Goal: Task Accomplishment & Management: Use online tool/utility

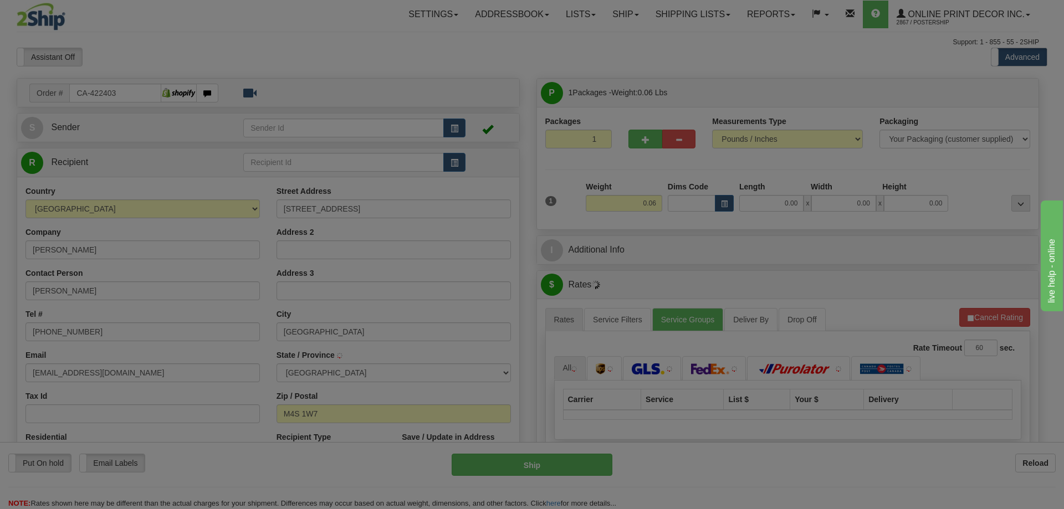
type input "[GEOGRAPHIC_DATA]"
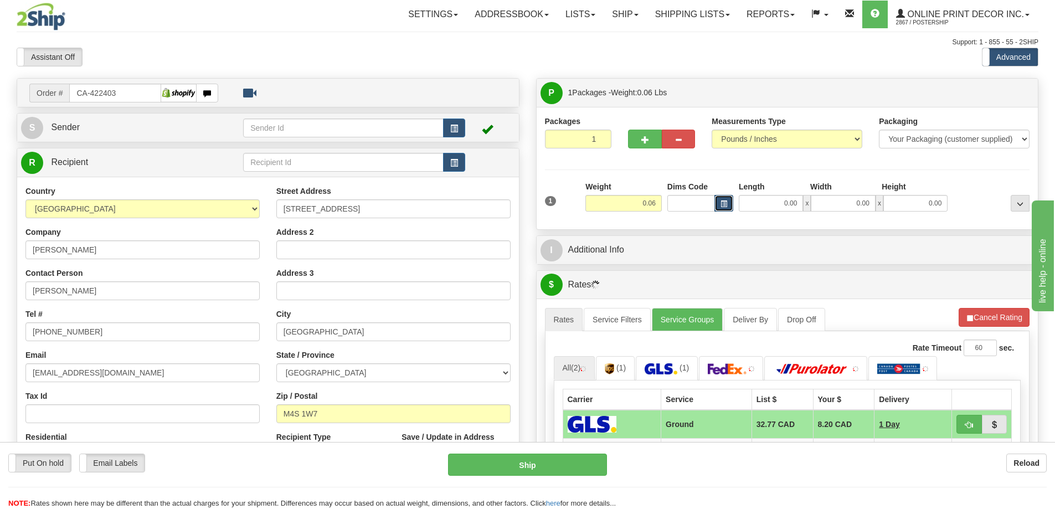
click at [722, 201] on span "button" at bounding box center [724, 204] width 7 height 6
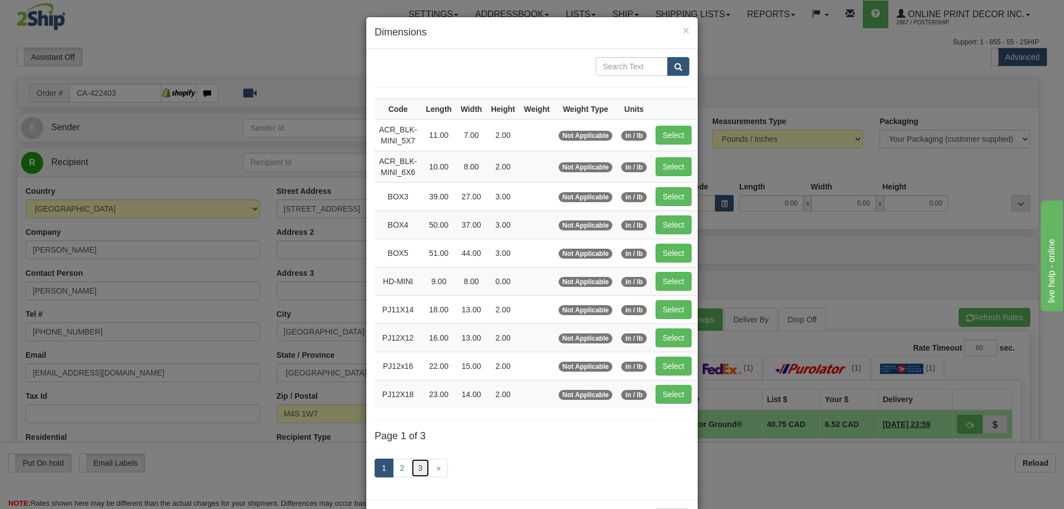
click at [416, 469] on link "3" at bounding box center [420, 468] width 19 height 19
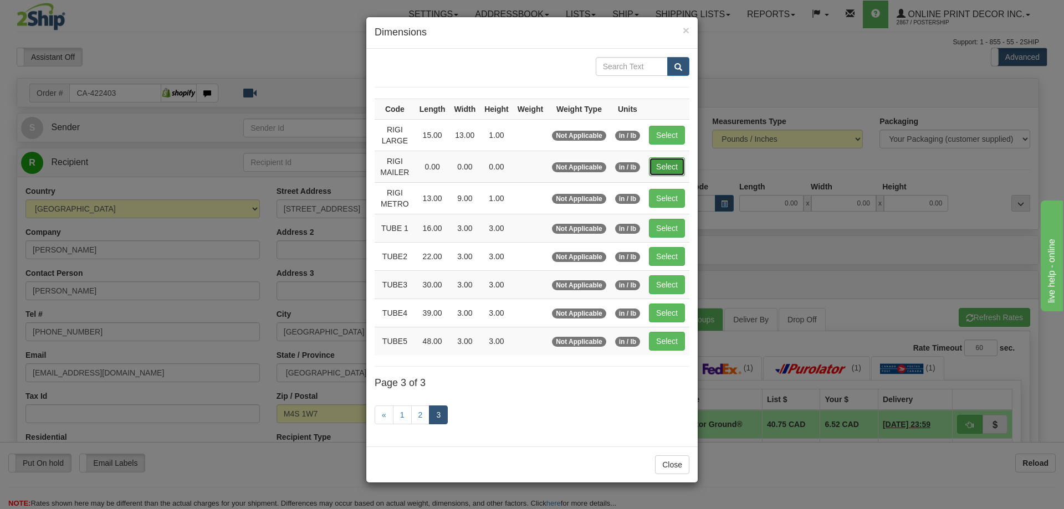
click at [666, 166] on button "Select" at bounding box center [667, 166] width 36 height 19
type input "RIGI MAILER"
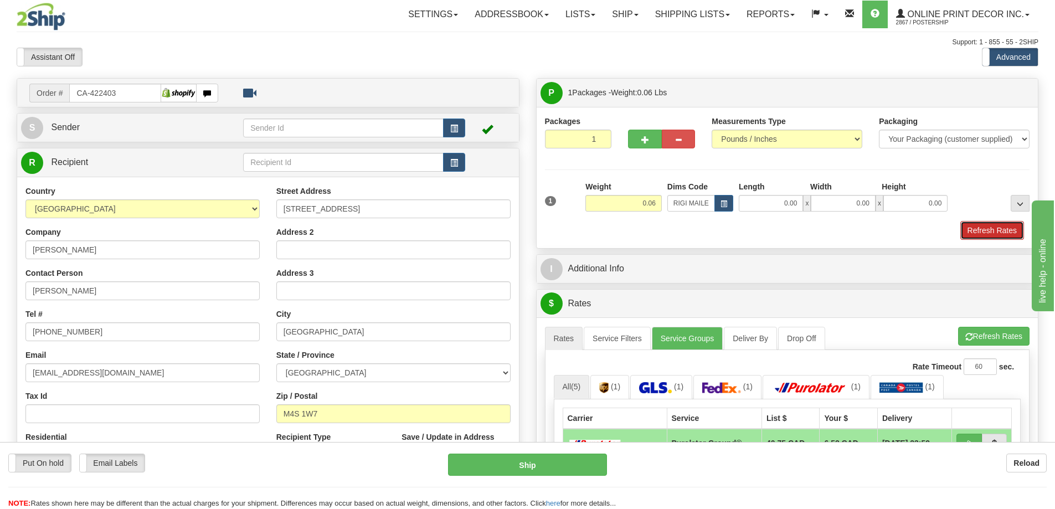
click at [1011, 230] on button "Refresh Rates" at bounding box center [993, 230] width 64 height 19
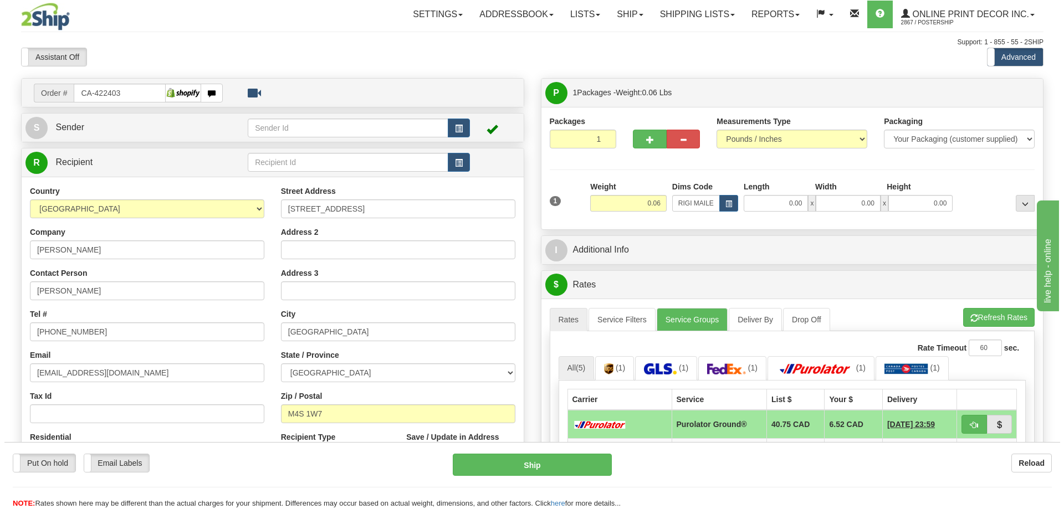
scroll to position [111, 0]
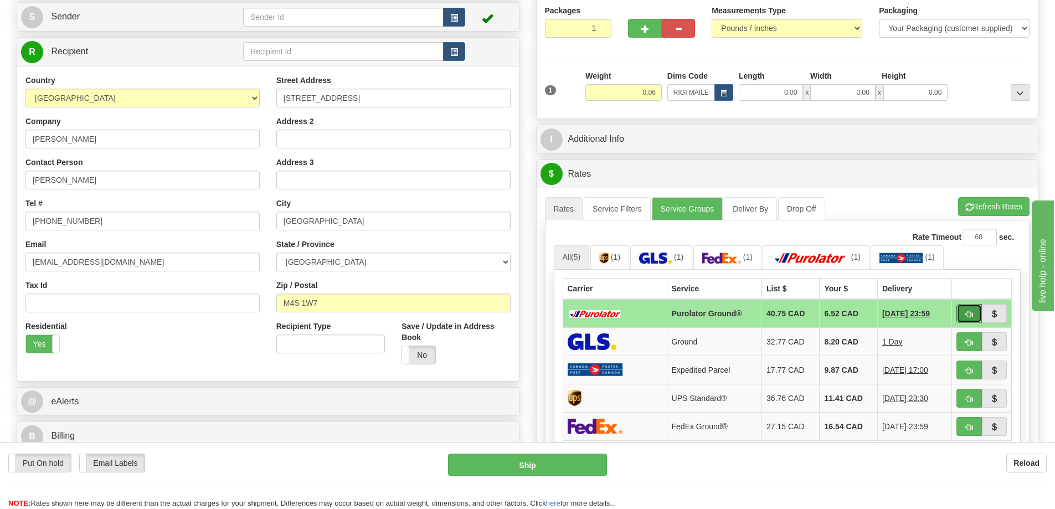
click at [968, 309] on button "button" at bounding box center [969, 313] width 25 height 19
type input "260"
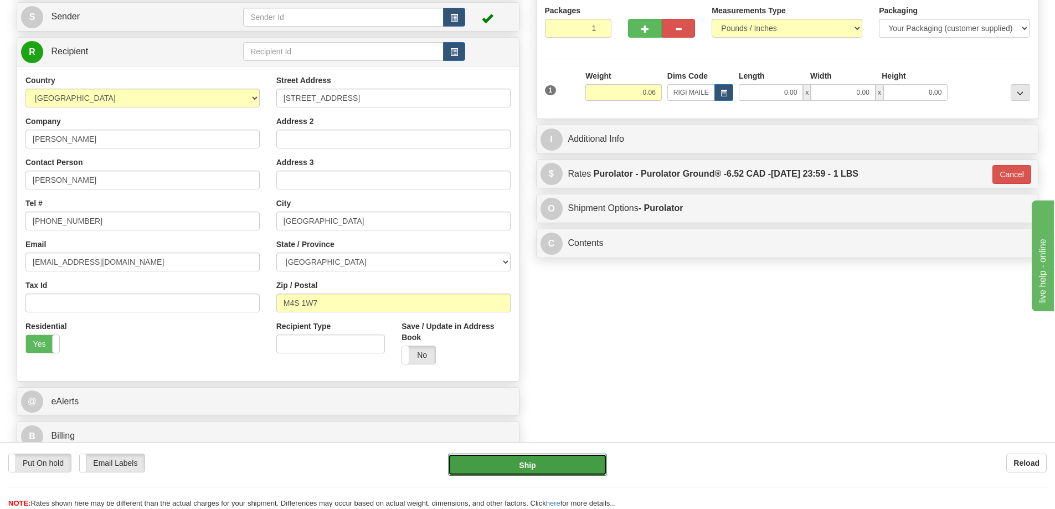
click at [572, 464] on button "Ship" at bounding box center [527, 465] width 159 height 22
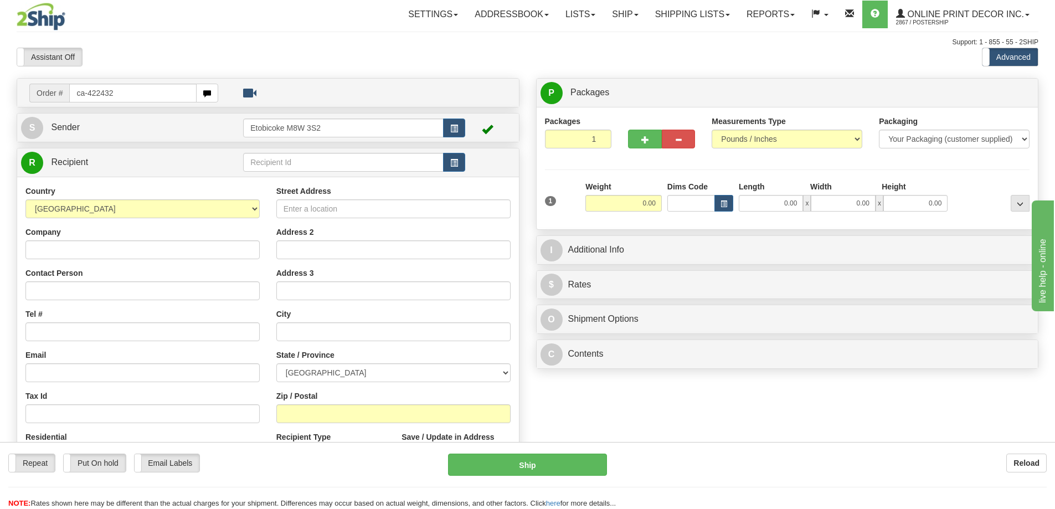
type input "ca-422432"
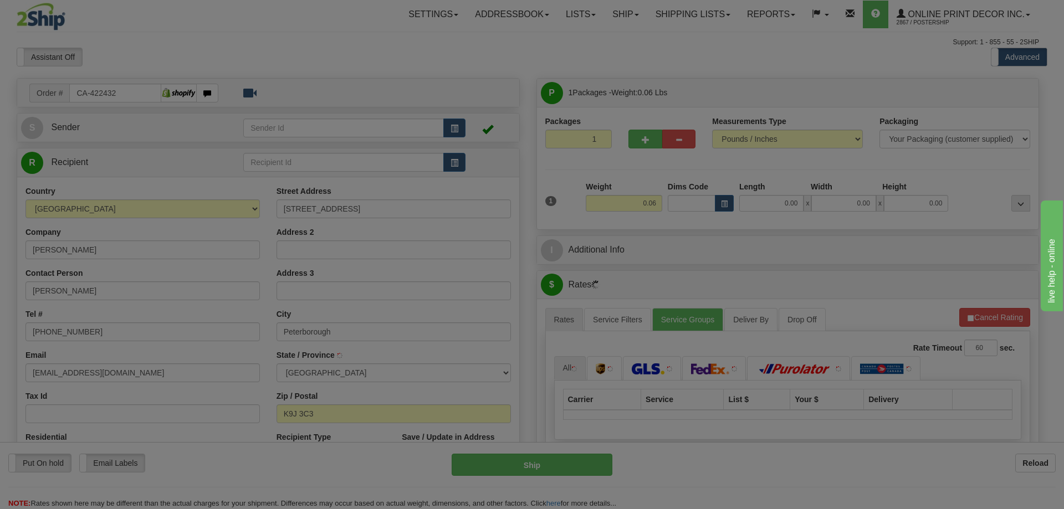
type input "PETERBOROUGH"
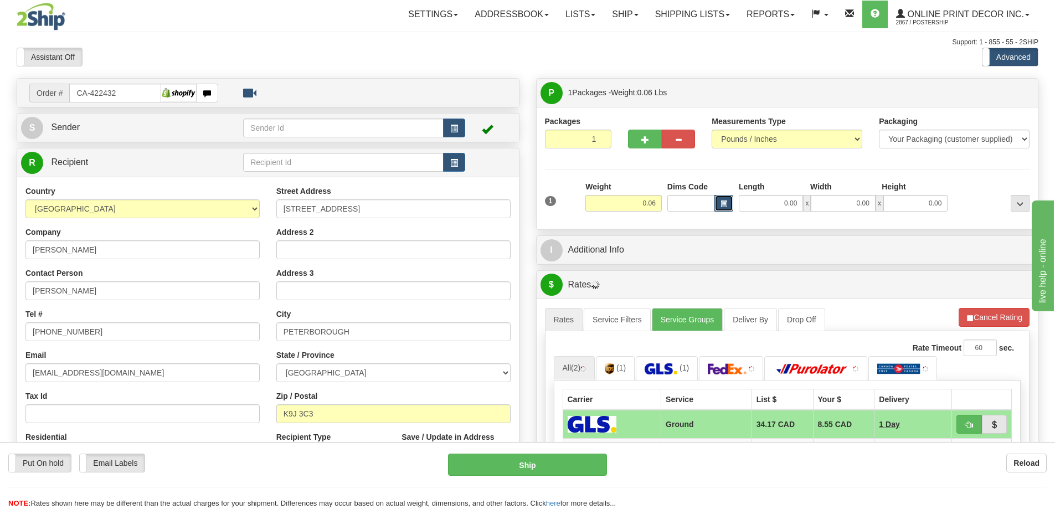
click at [724, 204] on span "button" at bounding box center [724, 204] width 7 height 6
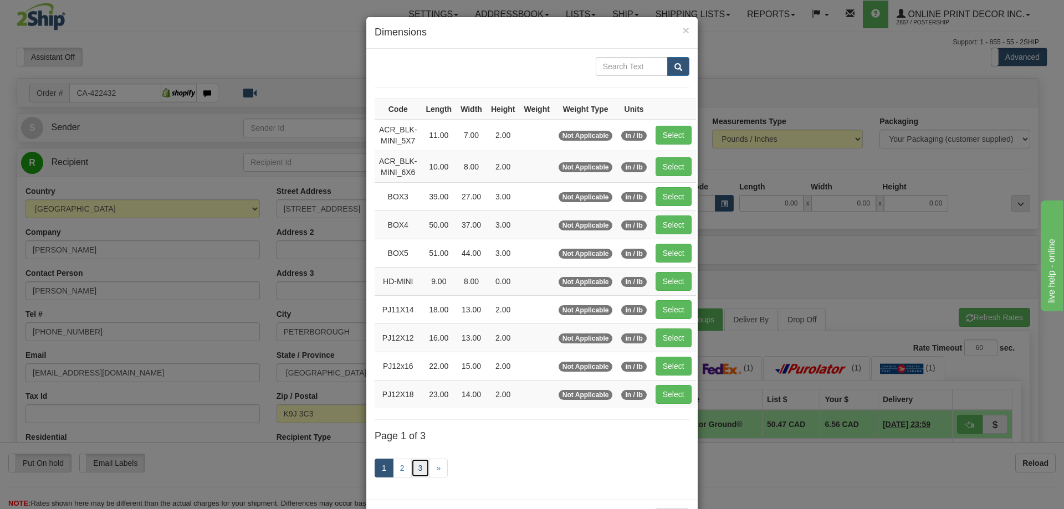
click at [417, 469] on link "3" at bounding box center [420, 468] width 19 height 19
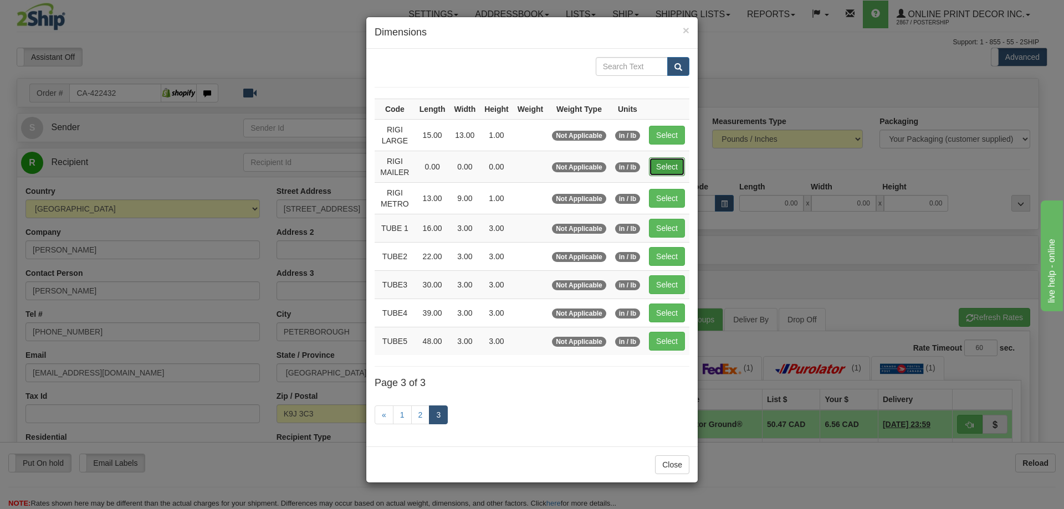
click at [665, 159] on button "Select" at bounding box center [667, 166] width 36 height 19
type input "RIGI MAILER"
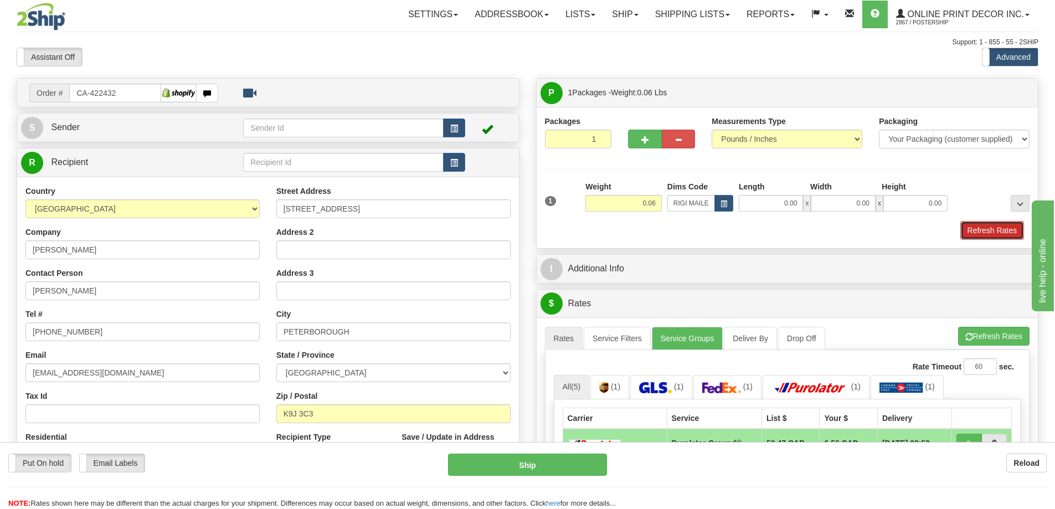
click at [989, 231] on button "Refresh Rates" at bounding box center [993, 230] width 64 height 19
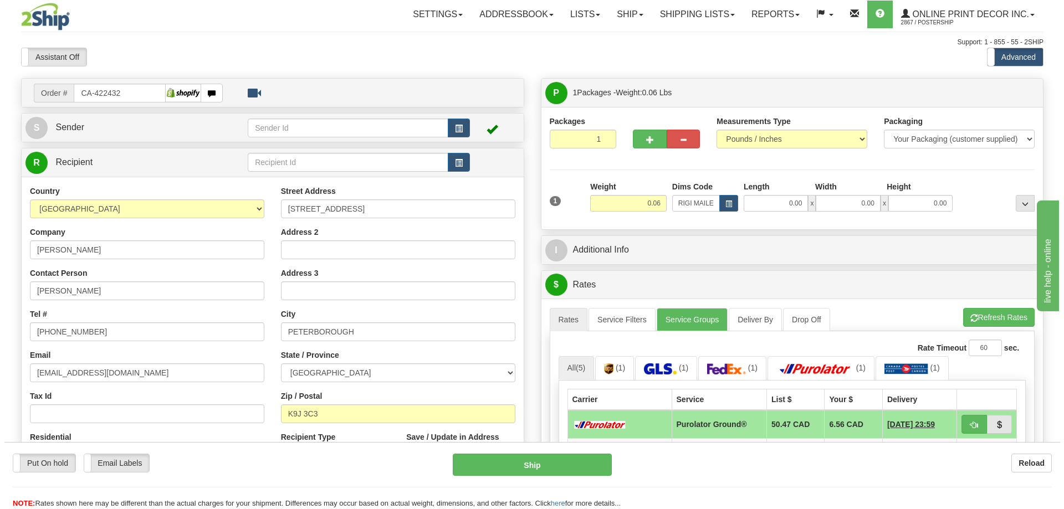
scroll to position [166, 0]
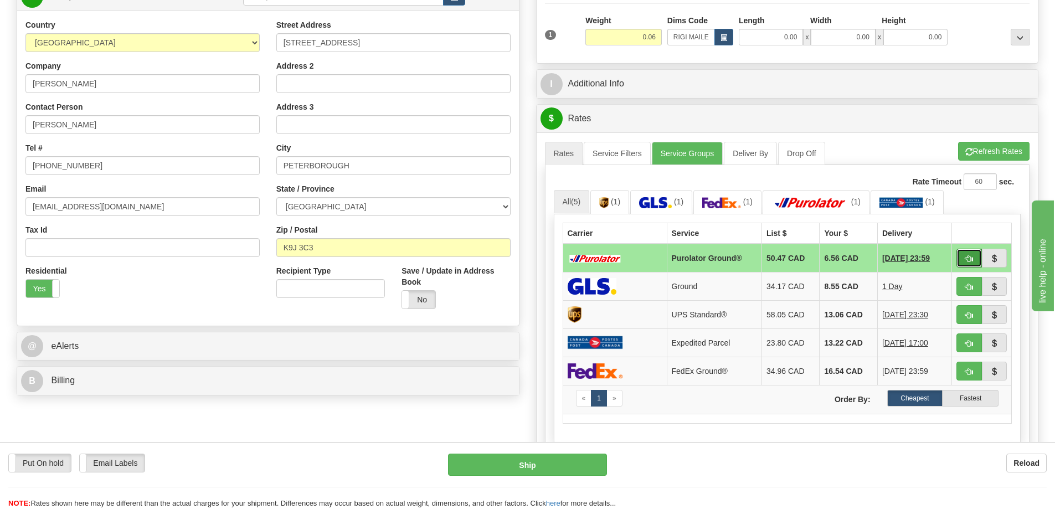
click at [972, 255] on button "button" at bounding box center [969, 258] width 25 height 19
type input "260"
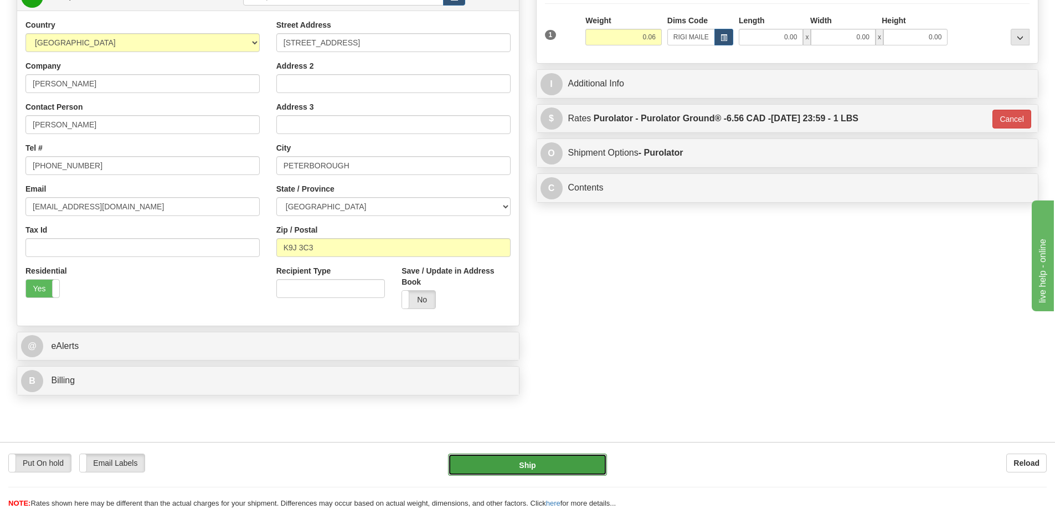
click at [474, 471] on button "Ship" at bounding box center [527, 465] width 159 height 22
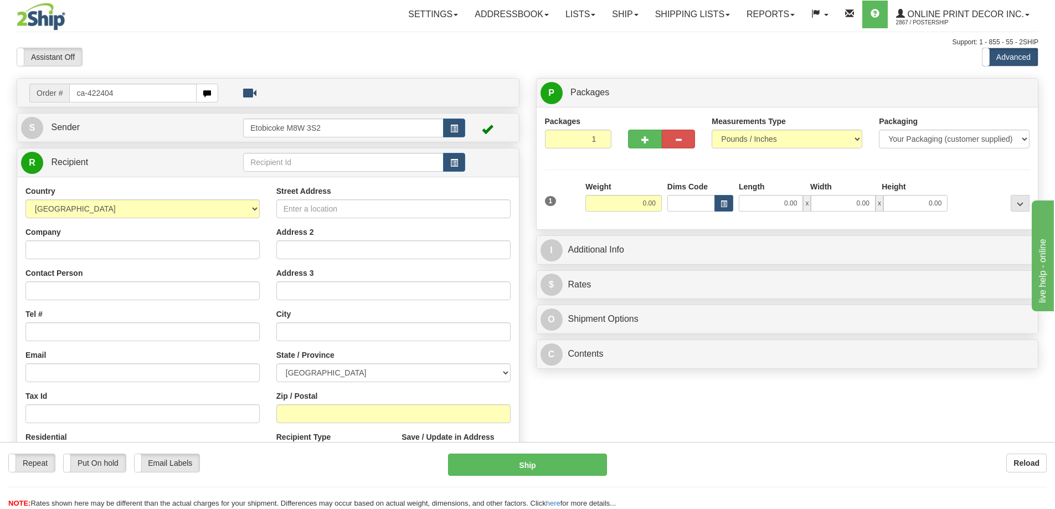
type input "ca-422404"
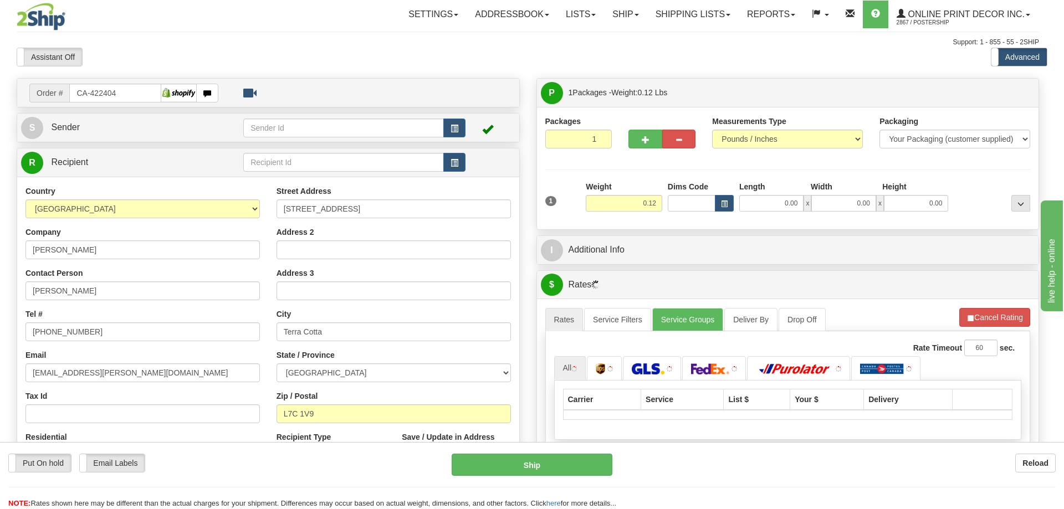
type input "TERRA COTTA"
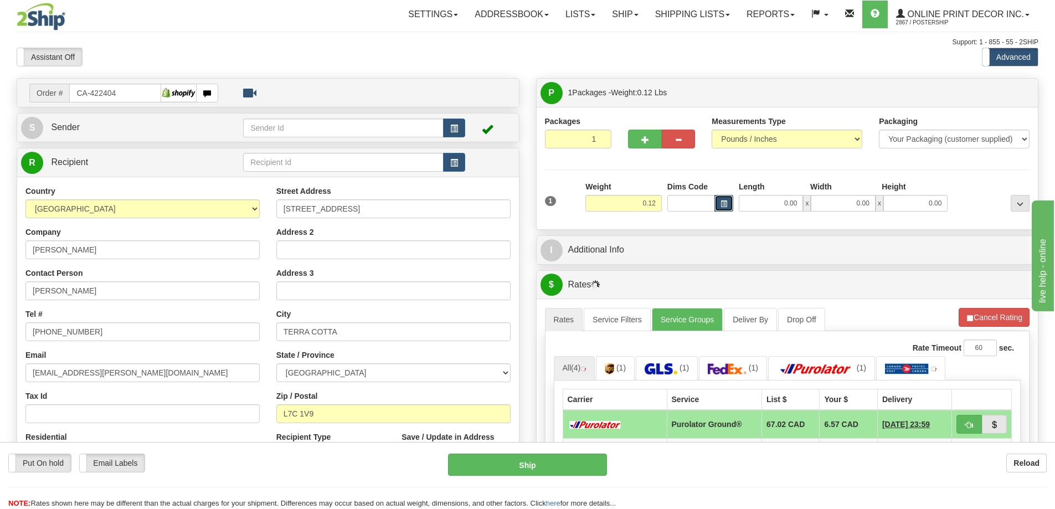
click at [730, 200] on button "button" at bounding box center [724, 203] width 19 height 17
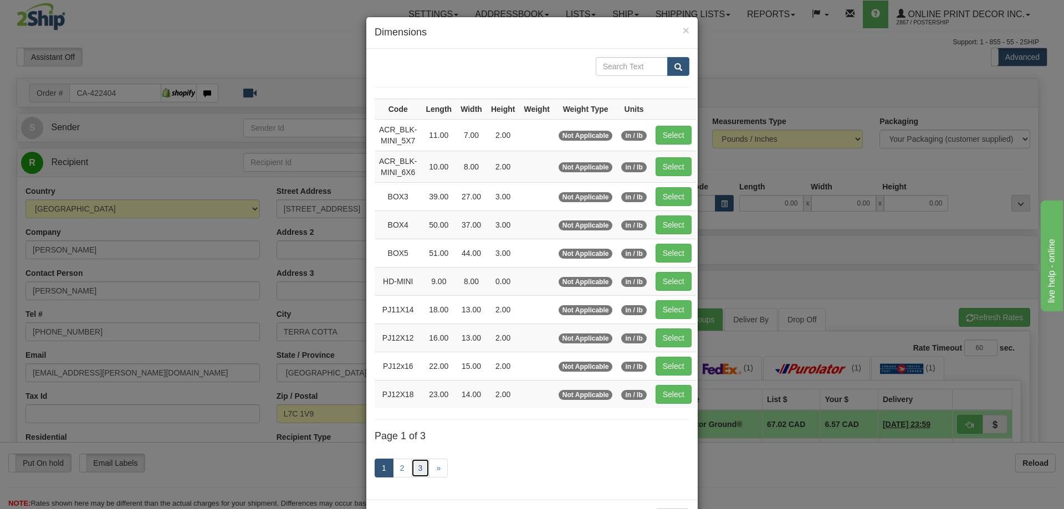
click at [417, 464] on link "3" at bounding box center [420, 468] width 19 height 19
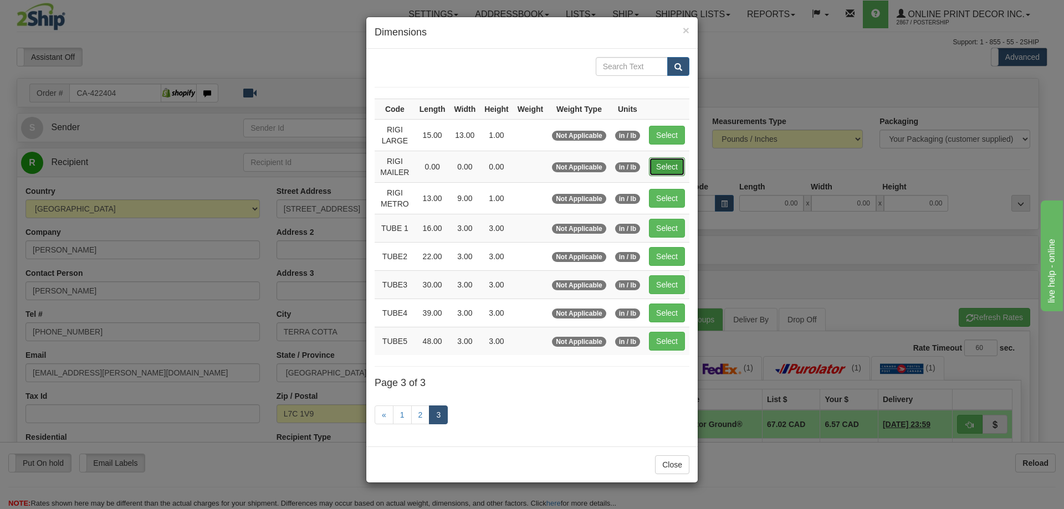
click at [668, 160] on button "Select" at bounding box center [667, 166] width 36 height 19
type input "RIGI MAILER"
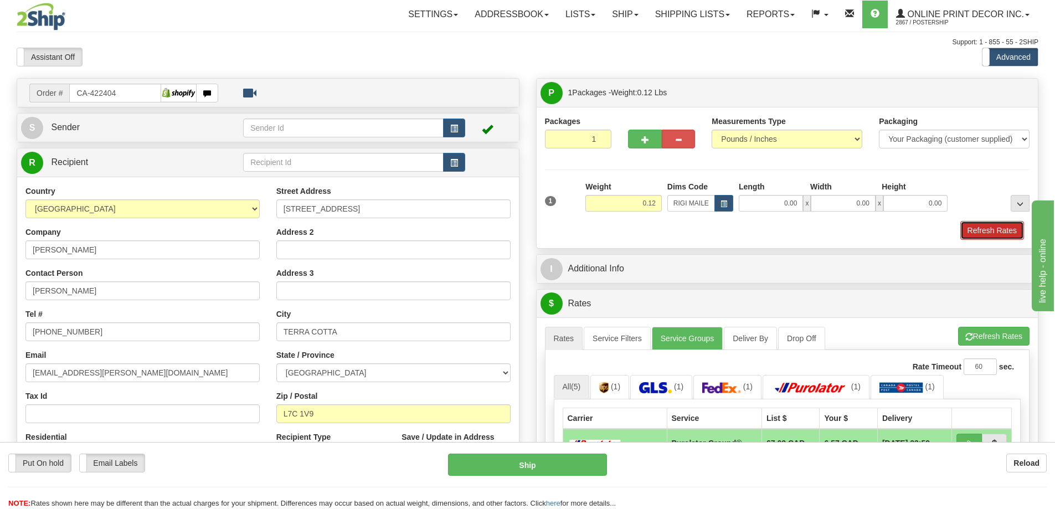
click at [1000, 232] on button "Refresh Rates" at bounding box center [993, 230] width 64 height 19
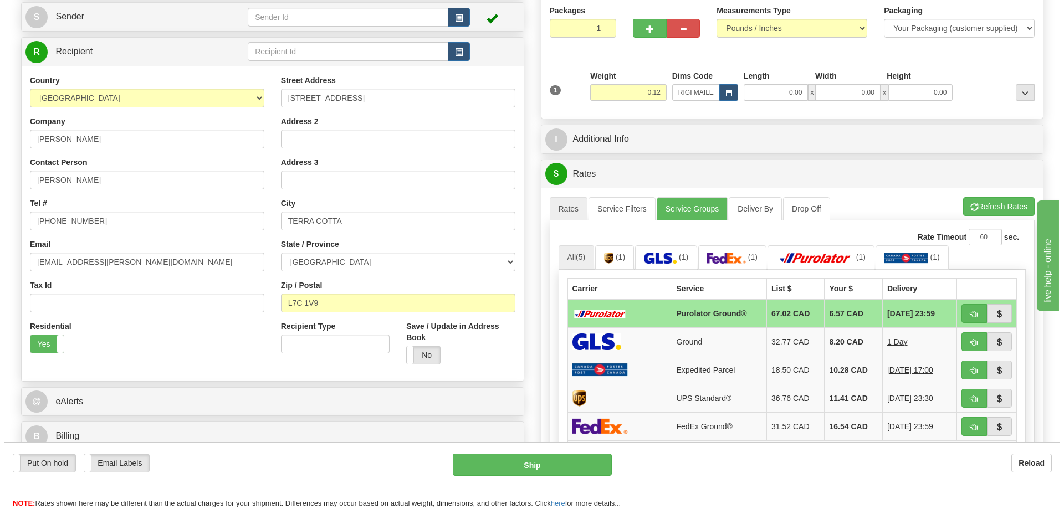
scroll to position [166, 0]
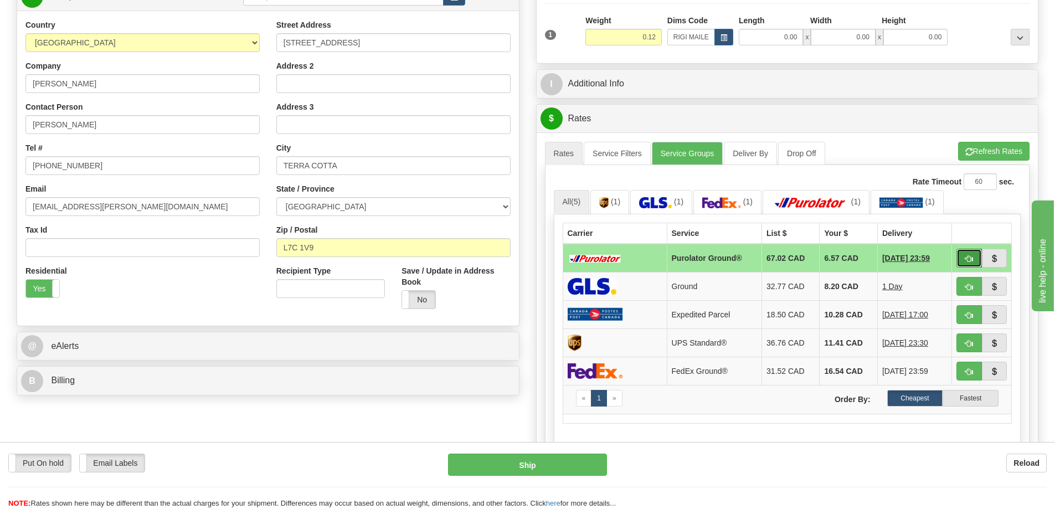
click at [974, 257] on button "button" at bounding box center [969, 258] width 25 height 19
type input "260"
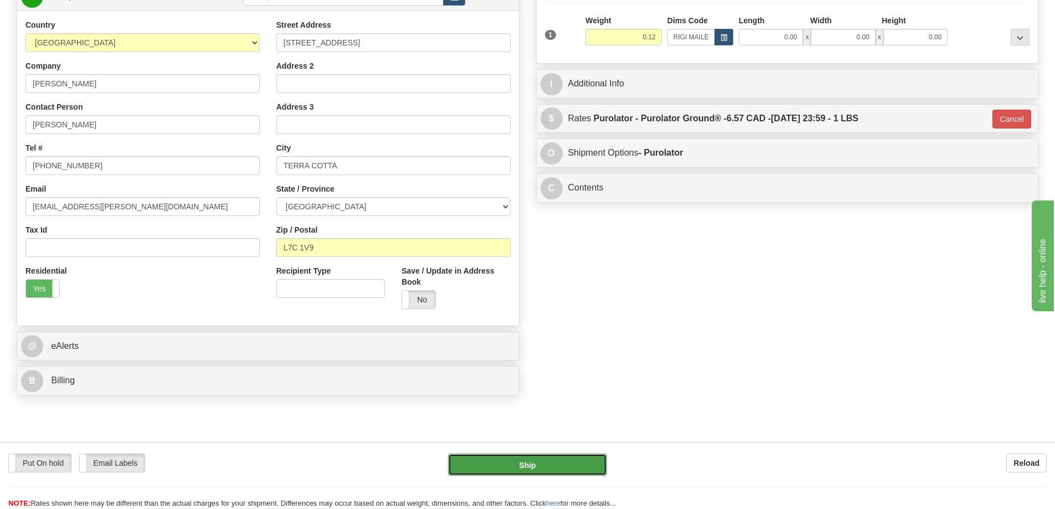
click at [575, 465] on button "Ship" at bounding box center [527, 465] width 159 height 22
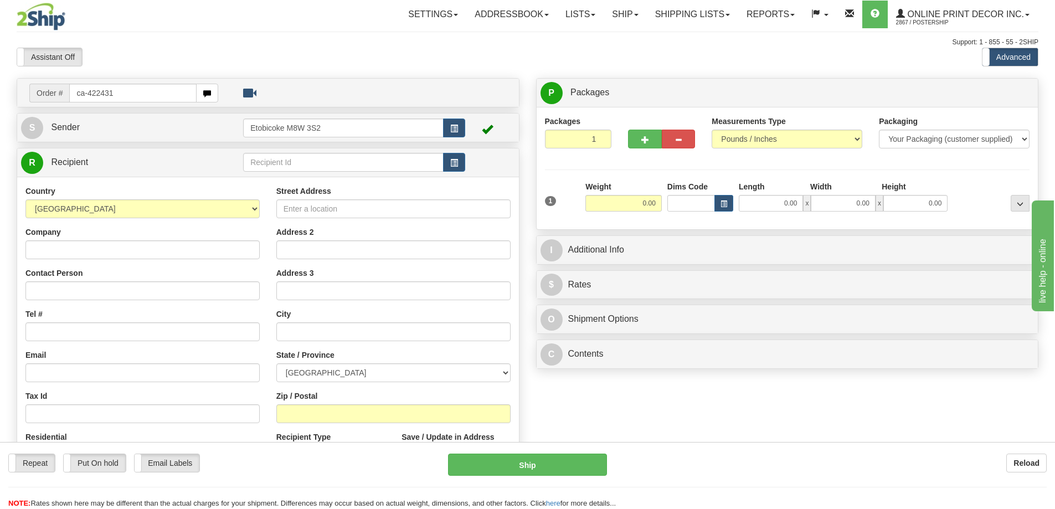
type input "ca-422431"
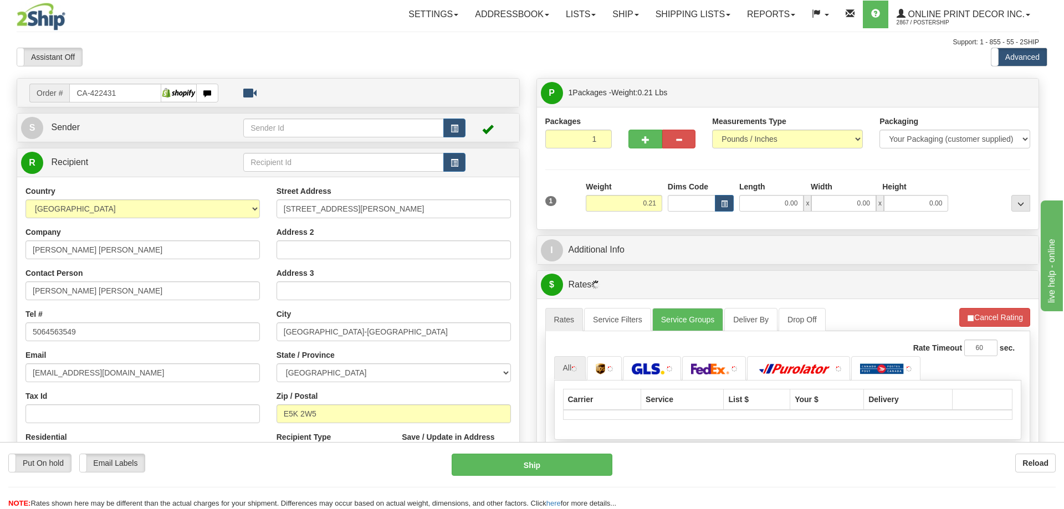
type input "GRAND BAY-WESTFIELD"
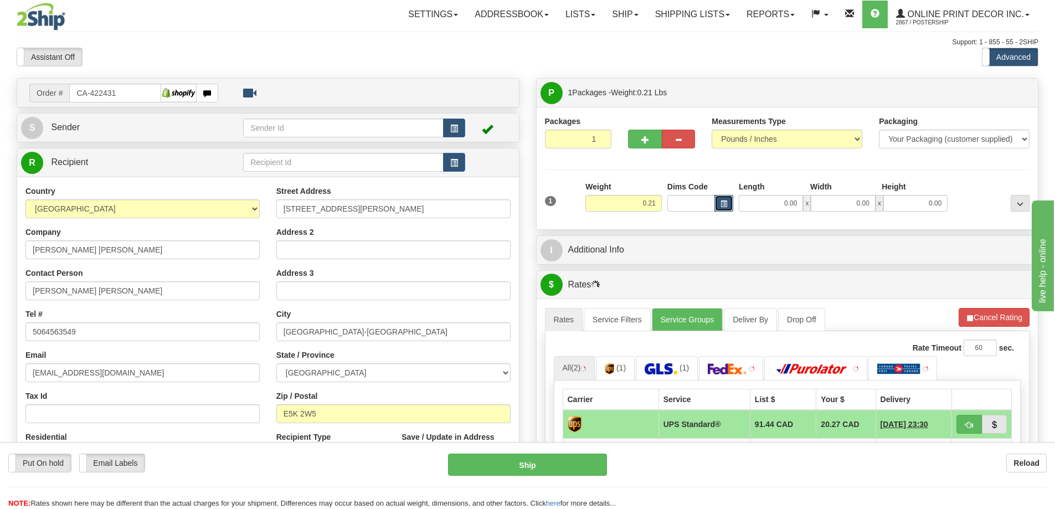
click at [722, 204] on span "button" at bounding box center [724, 204] width 7 height 6
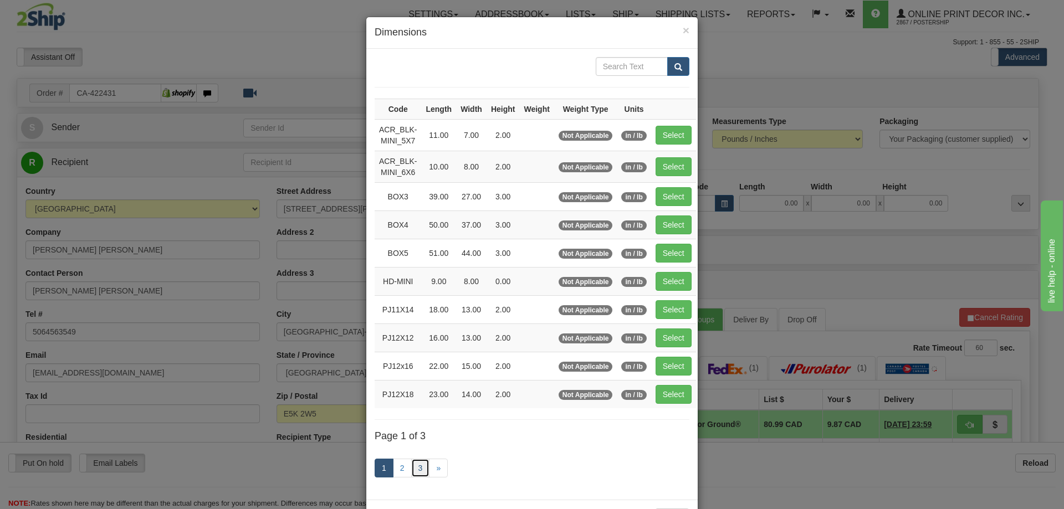
click at [419, 465] on link "3" at bounding box center [420, 468] width 19 height 19
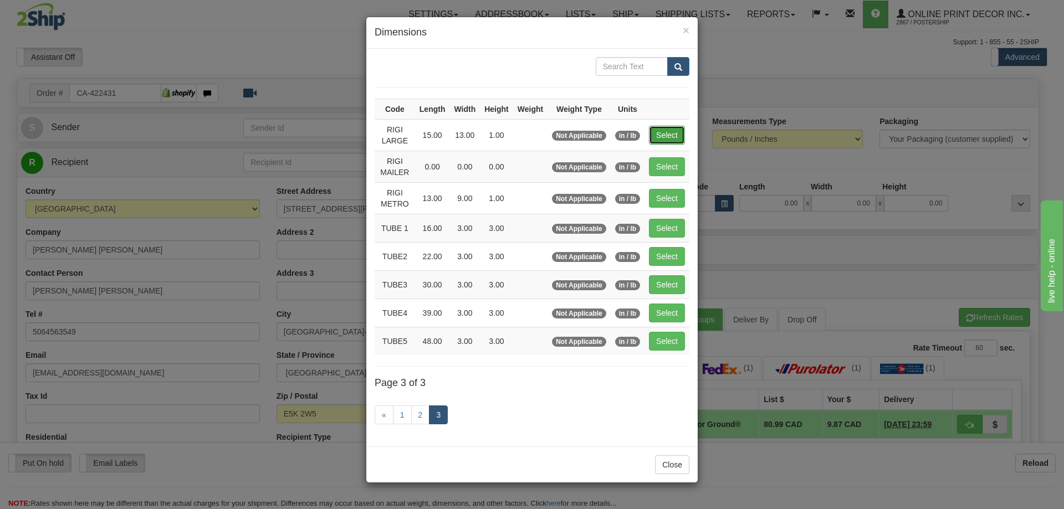
click at [664, 134] on button "Select" at bounding box center [667, 135] width 36 height 19
type input "RIGI LARGE"
type input "15.00"
type input "13.00"
type input "1.00"
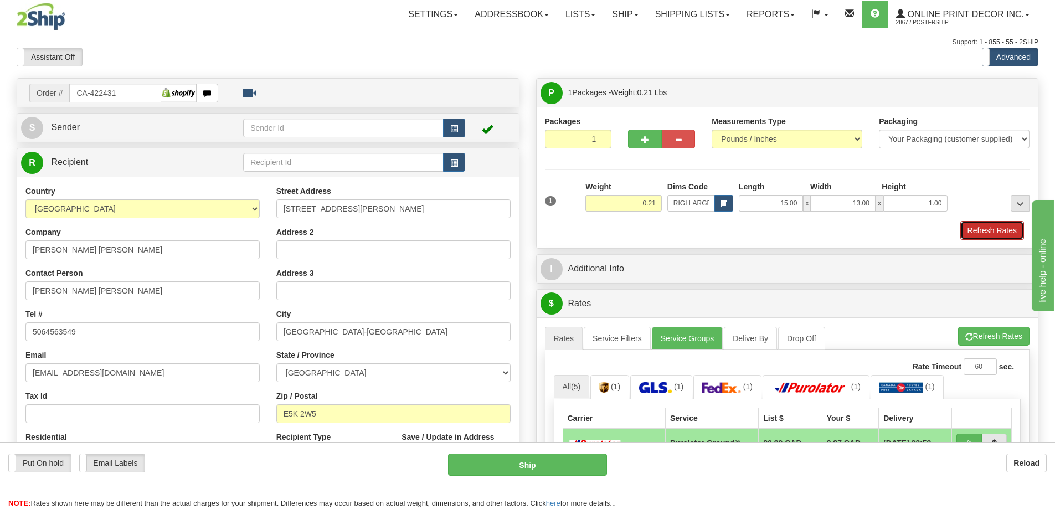
click at [981, 233] on button "Refresh Rates" at bounding box center [993, 230] width 64 height 19
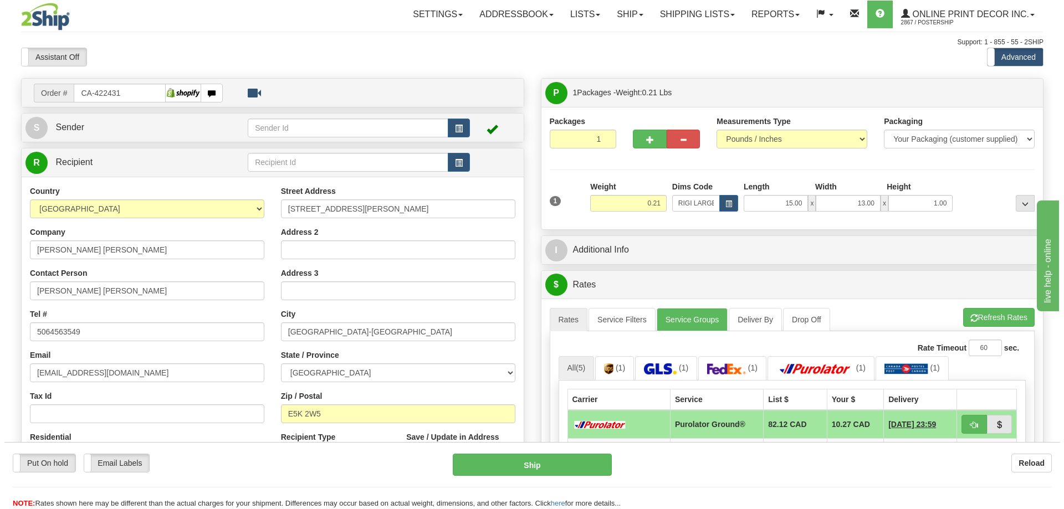
scroll to position [111, 0]
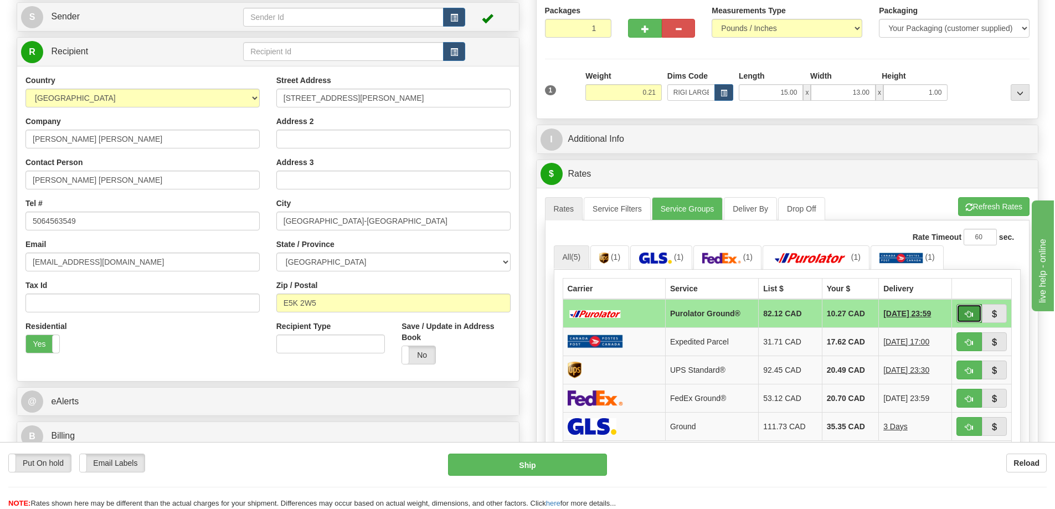
click at [977, 314] on button "button" at bounding box center [969, 313] width 25 height 19
type input "260"
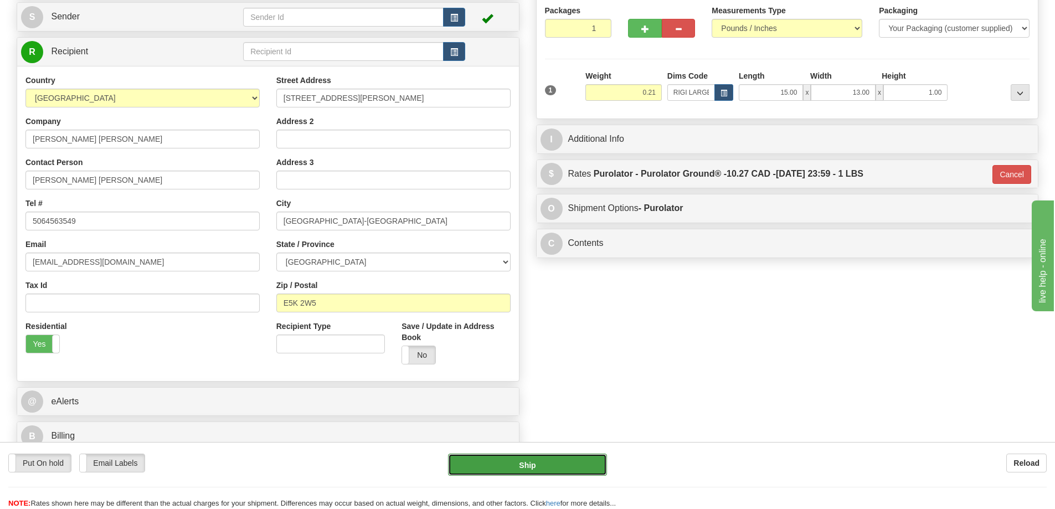
click at [555, 465] on button "Ship" at bounding box center [527, 465] width 159 height 22
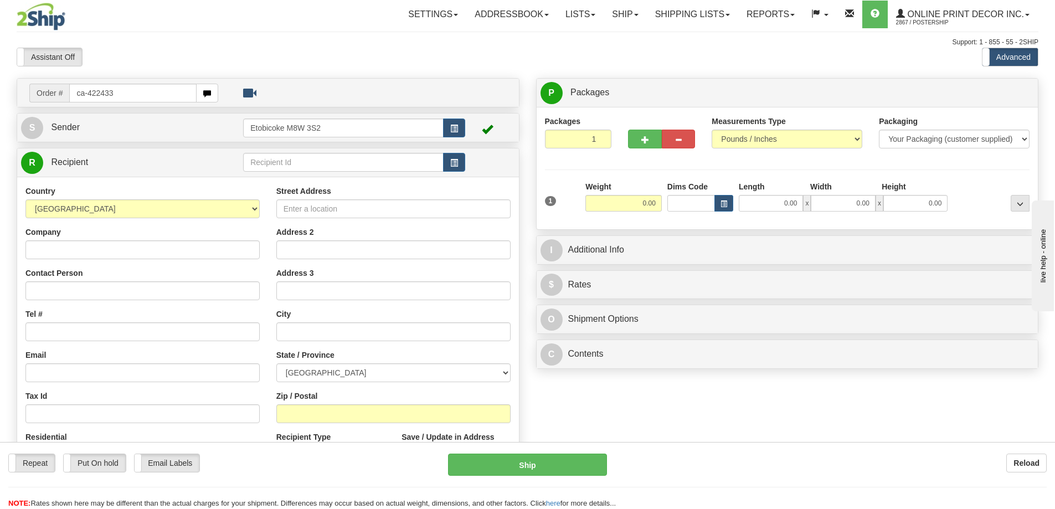
type input "ca-422433"
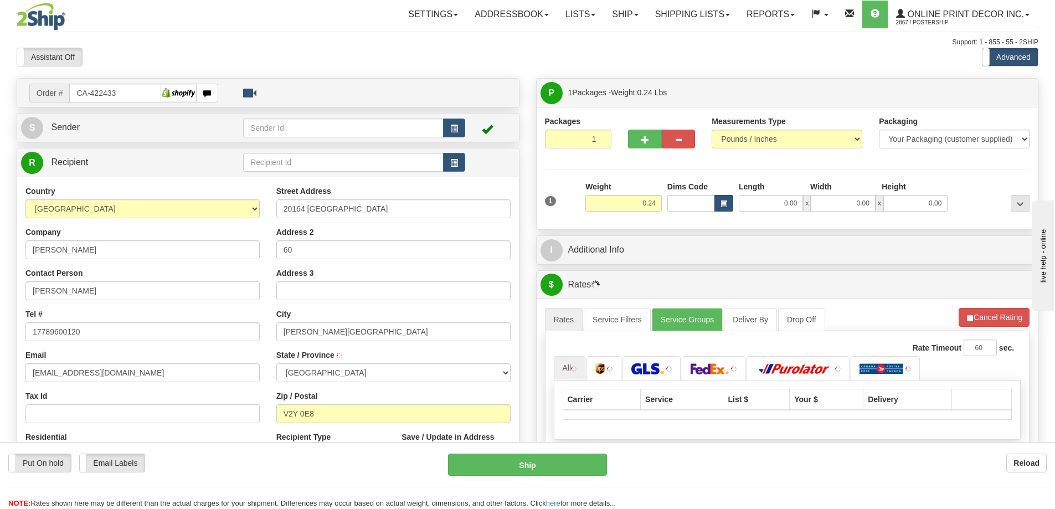
type input "[PERSON_NAME]"
click at [728, 203] on button "button" at bounding box center [724, 203] width 19 height 17
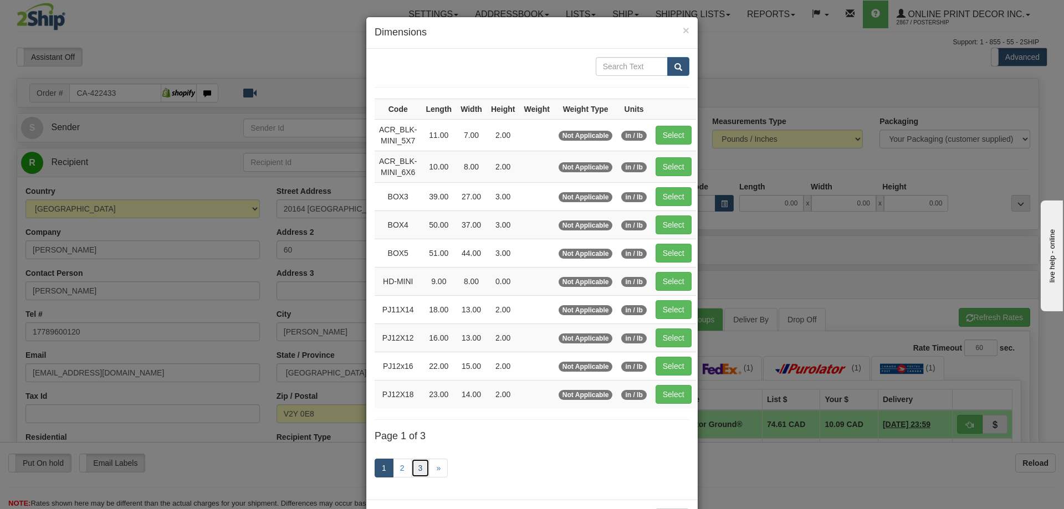
click at [415, 466] on link "3" at bounding box center [420, 468] width 19 height 19
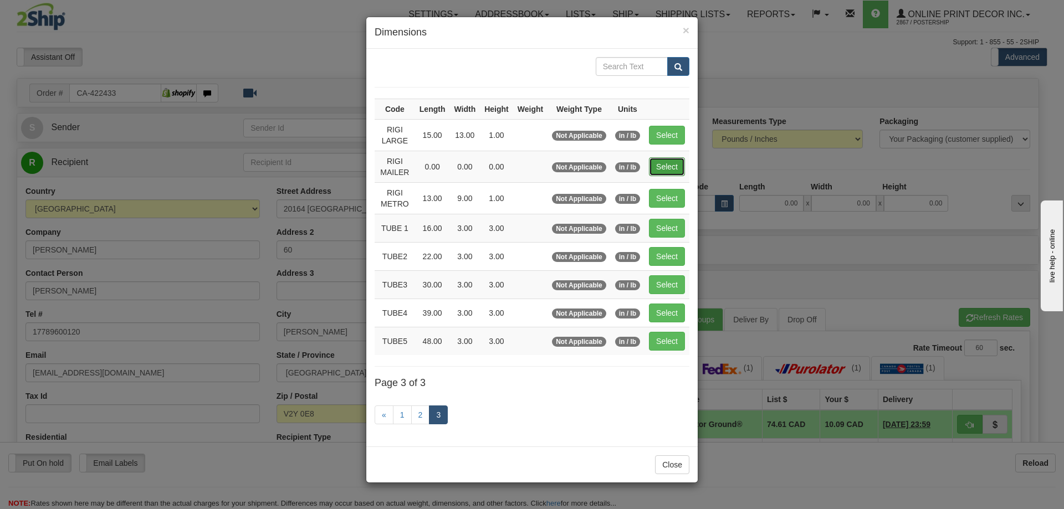
click at [668, 162] on button "Select" at bounding box center [667, 166] width 36 height 19
type input "RIGI MAILER"
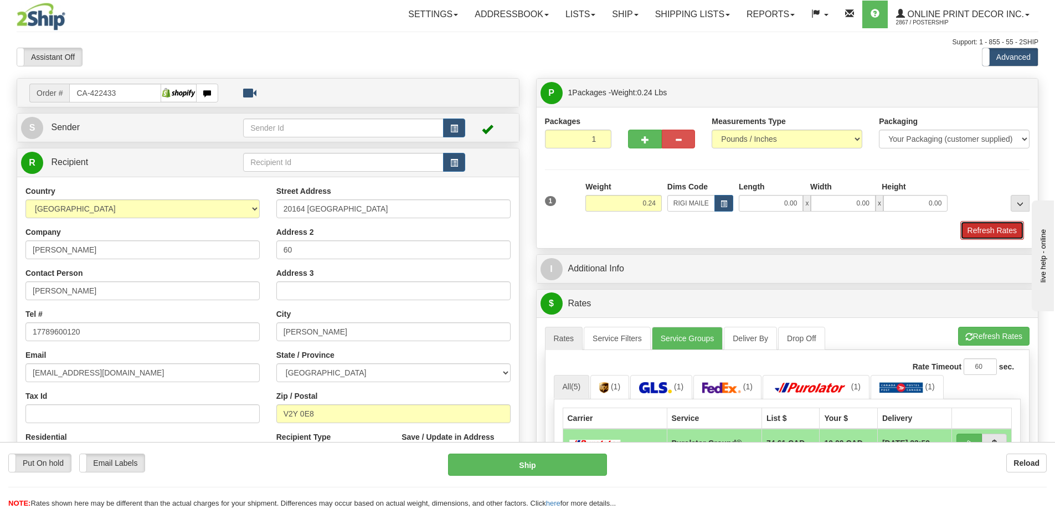
click at [995, 224] on button "Refresh Rates" at bounding box center [993, 230] width 64 height 19
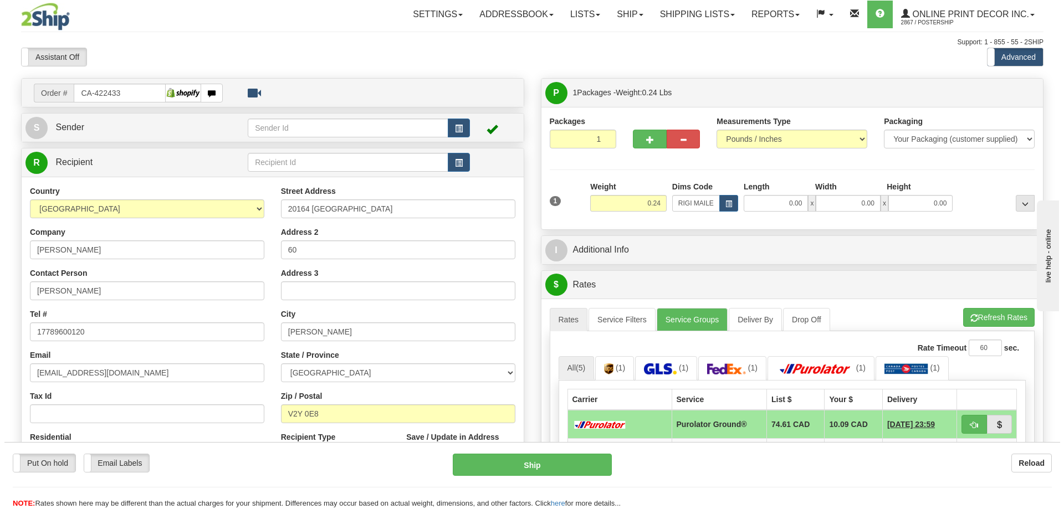
scroll to position [111, 0]
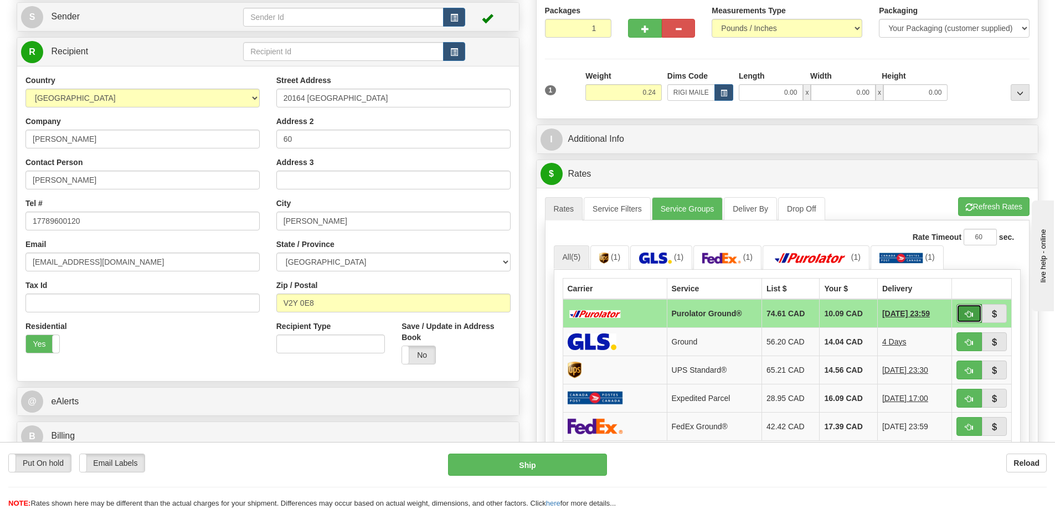
click at [977, 315] on button "button" at bounding box center [969, 313] width 25 height 19
type input "260"
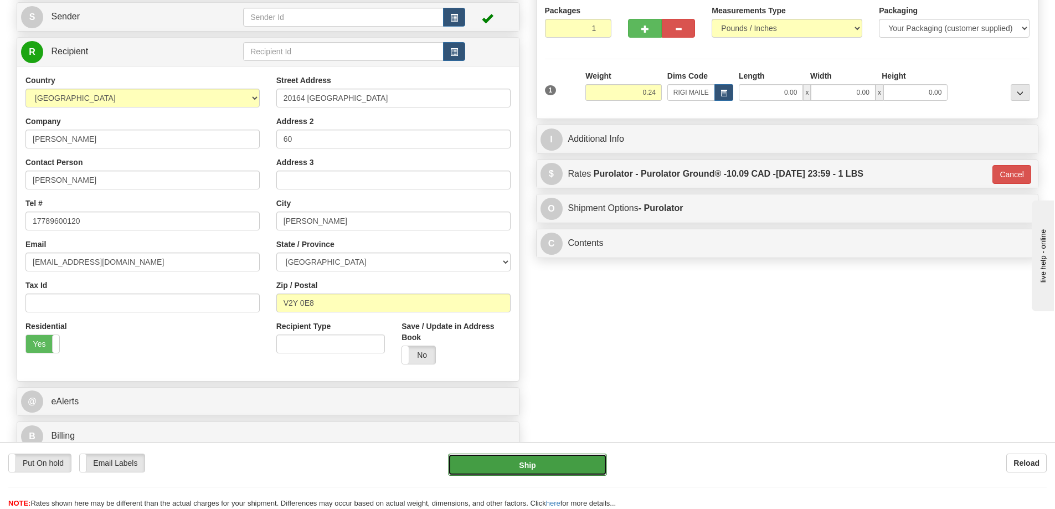
click at [578, 462] on button "Ship" at bounding box center [527, 465] width 159 height 22
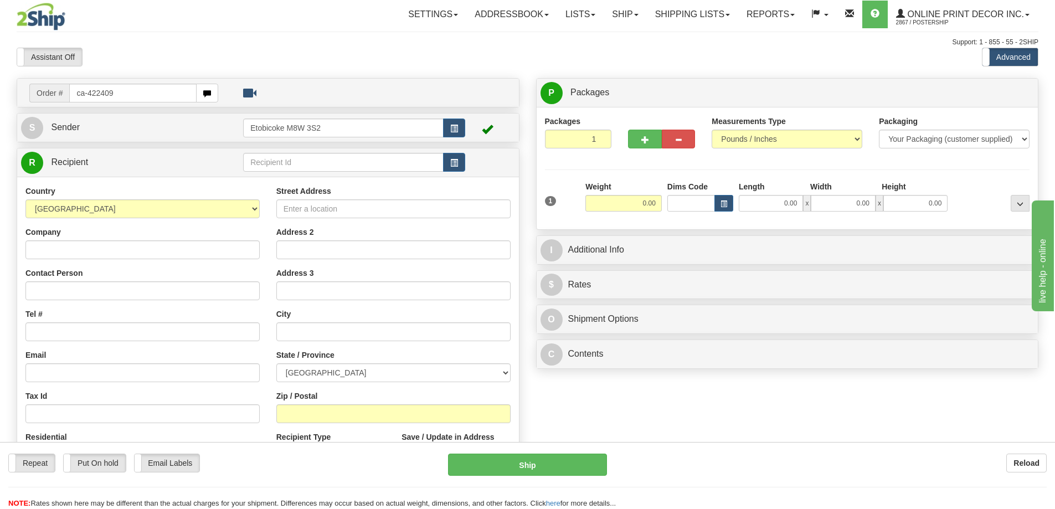
type input "ca-422409"
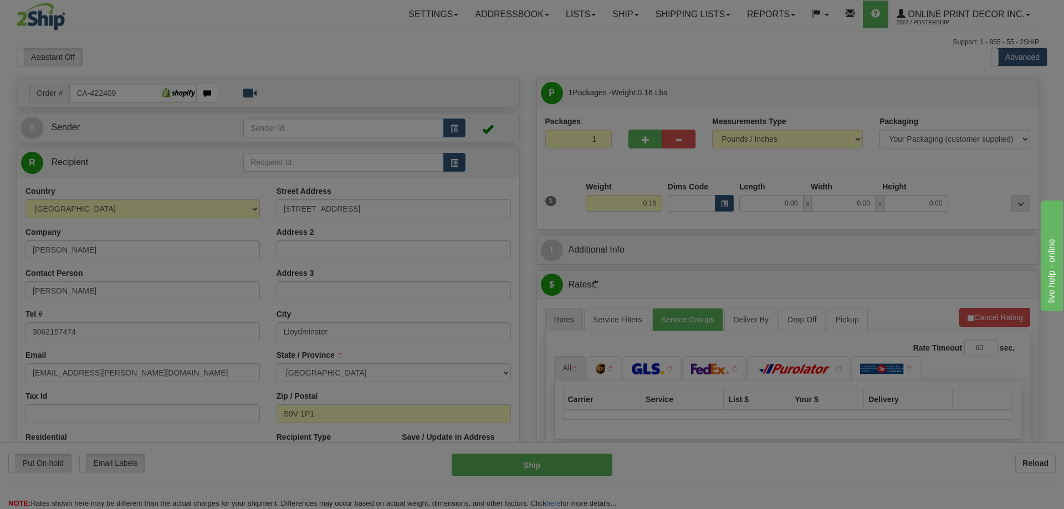
type input "LLOYDMINSTER"
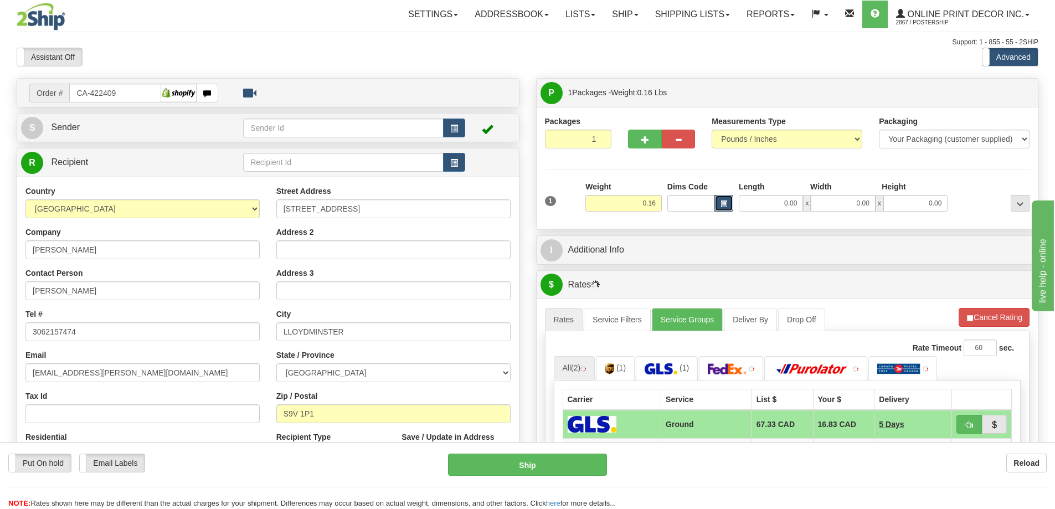
click at [721, 197] on button "button" at bounding box center [724, 203] width 19 height 17
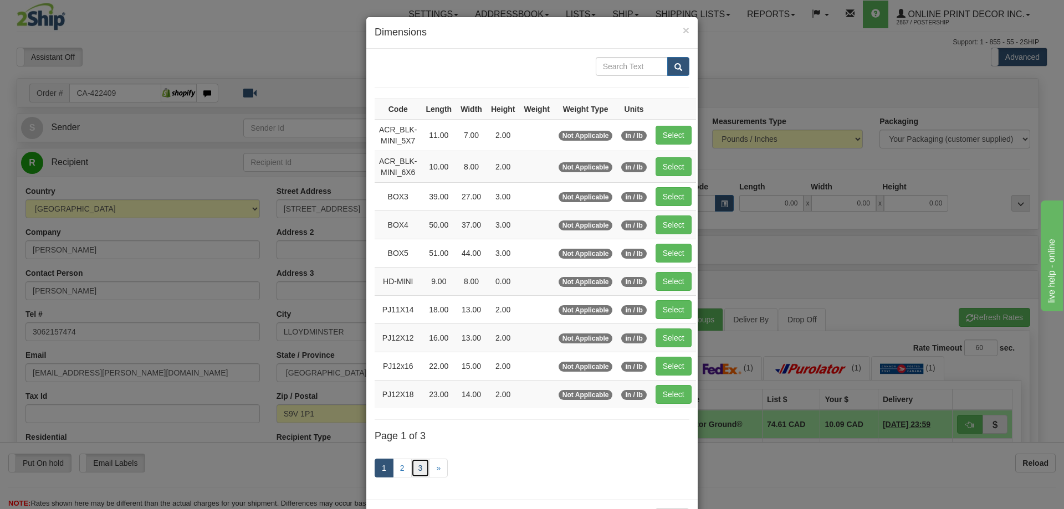
click at [413, 466] on link "3" at bounding box center [420, 468] width 19 height 19
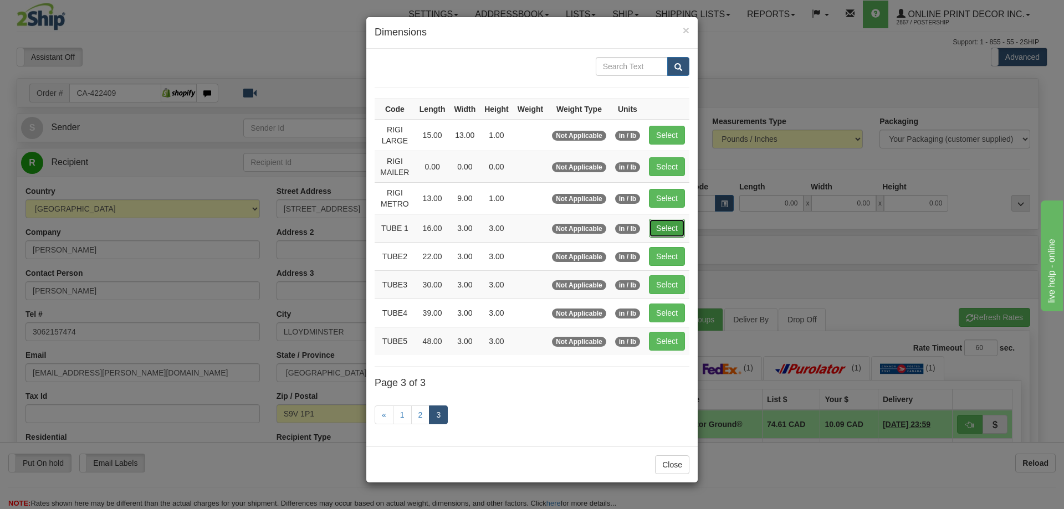
click at [667, 224] on button "Select" at bounding box center [667, 228] width 36 height 19
type input "TUBE 1"
type input "16.00"
type input "3.00"
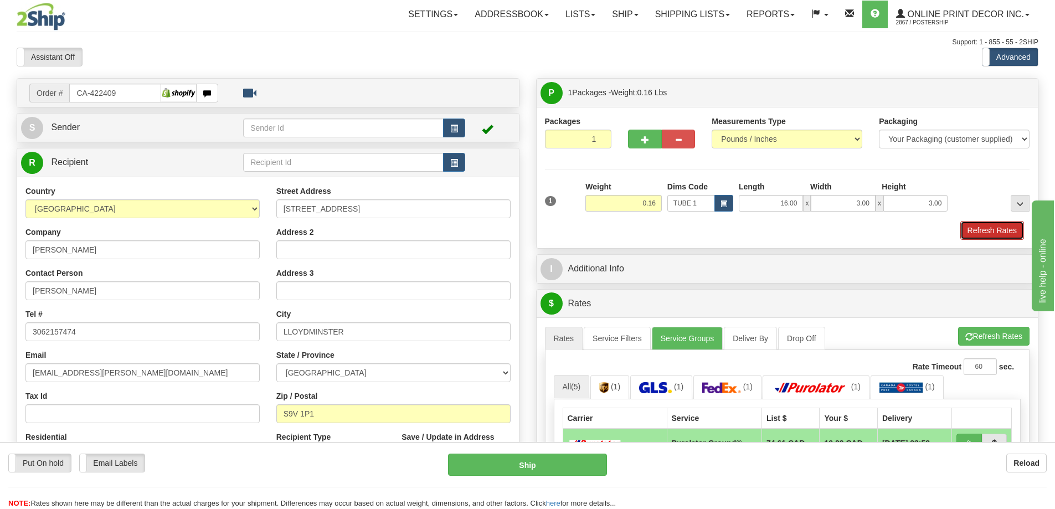
click at [989, 233] on button "Refresh Rates" at bounding box center [993, 230] width 64 height 19
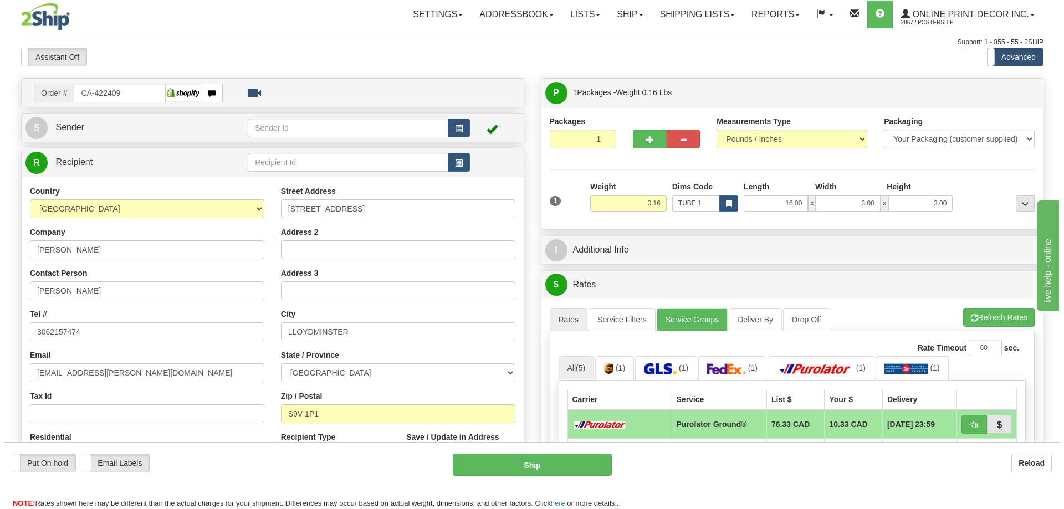
scroll to position [111, 0]
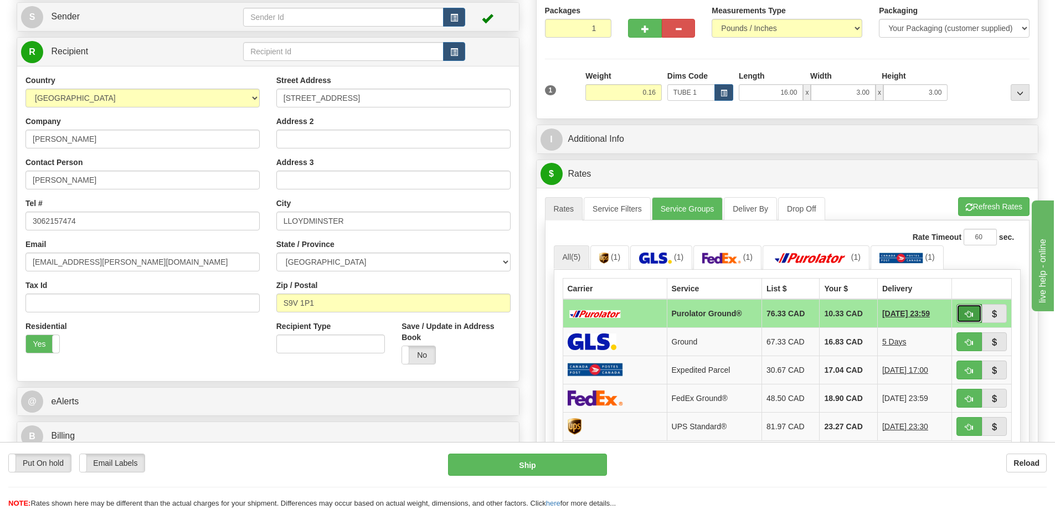
click at [958, 306] on button "button" at bounding box center [969, 313] width 25 height 19
type input "260"
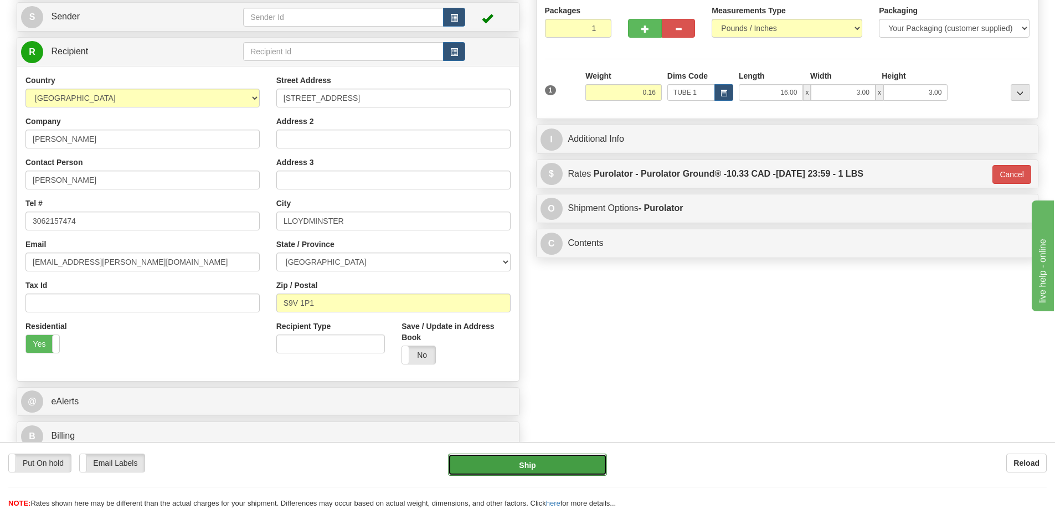
click at [560, 456] on button "Ship" at bounding box center [527, 465] width 159 height 22
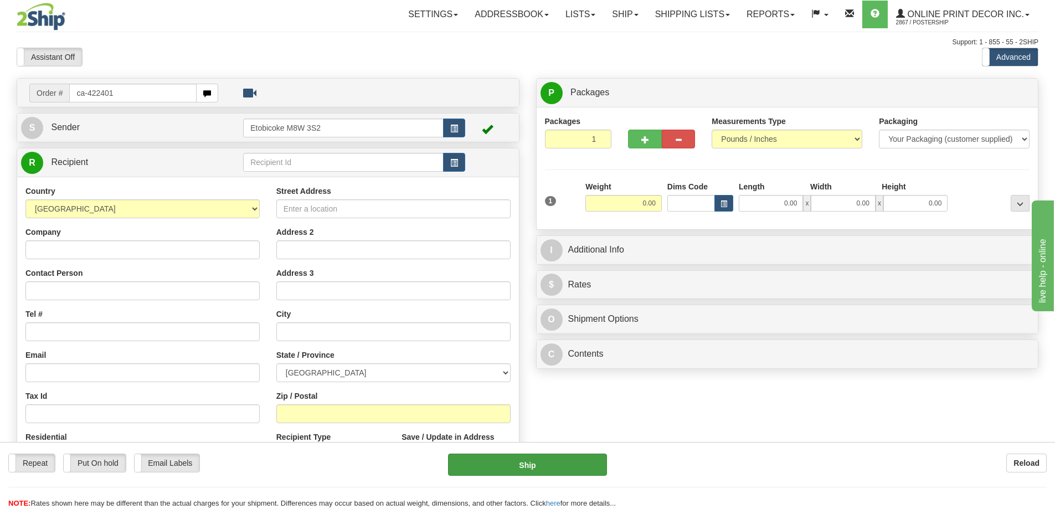
type input "ca-422401"
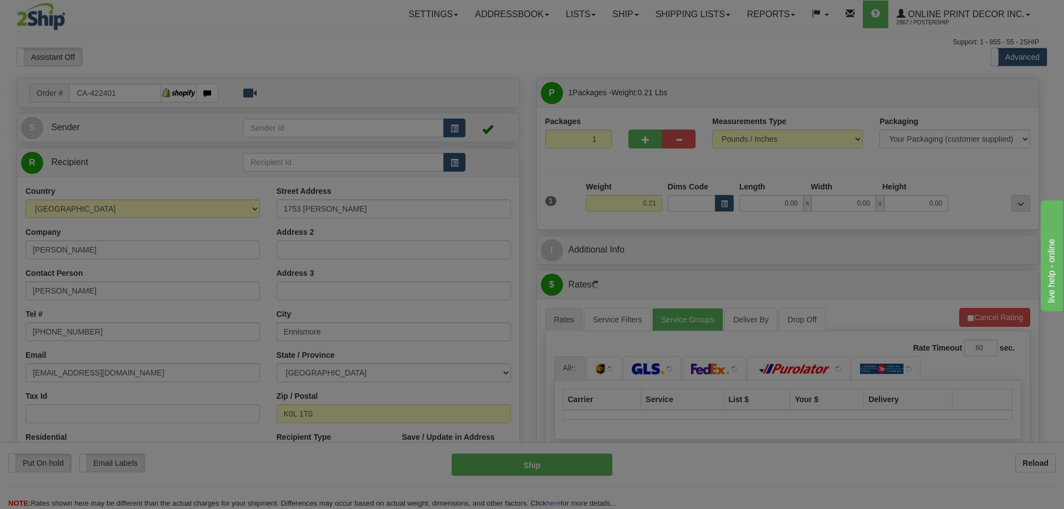
type input "ENNISMORE"
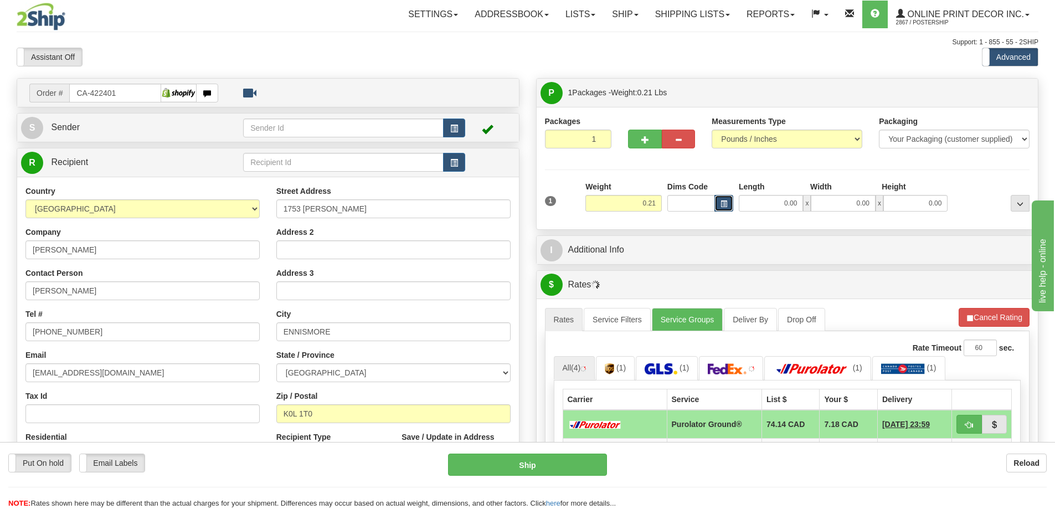
click at [725, 197] on button "button" at bounding box center [724, 203] width 19 height 17
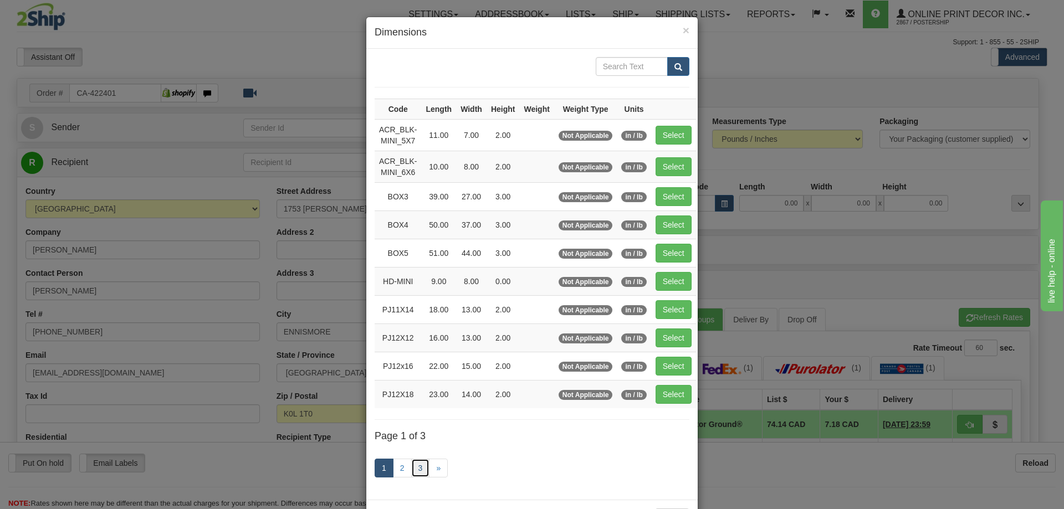
click at [414, 464] on link "3" at bounding box center [420, 468] width 19 height 19
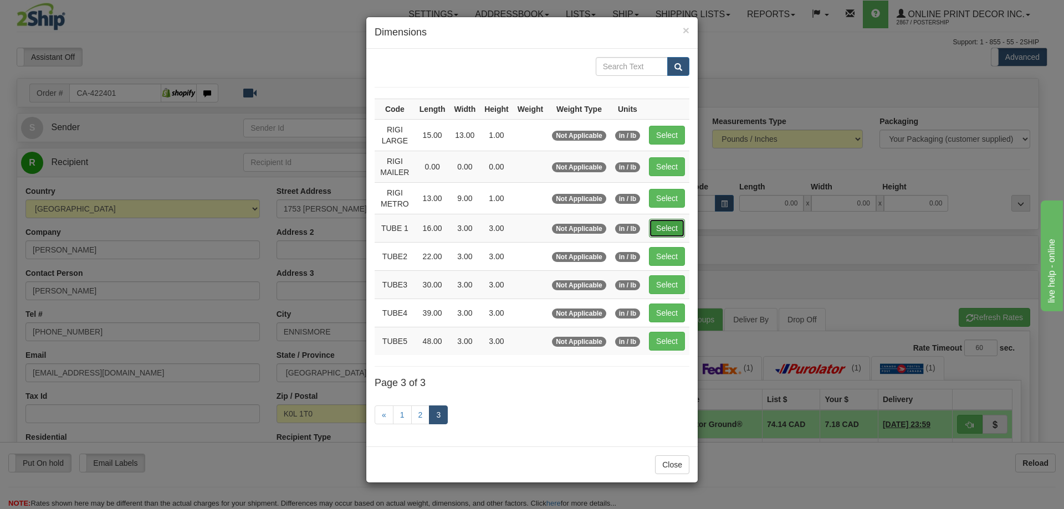
click at [656, 222] on button "Select" at bounding box center [667, 228] width 36 height 19
type input "TUBE 1"
type input "16.00"
type input "3.00"
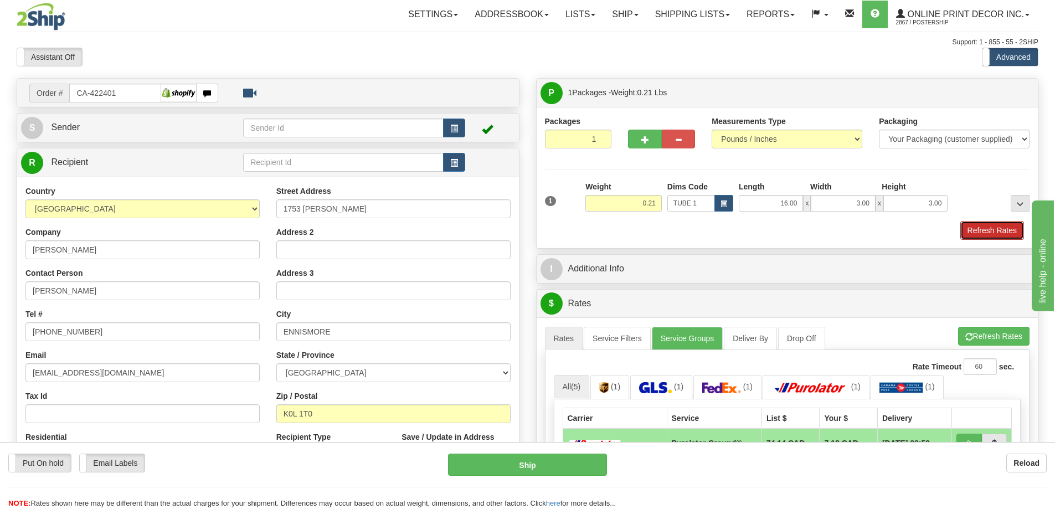
click at [989, 231] on button "Refresh Rates" at bounding box center [993, 230] width 64 height 19
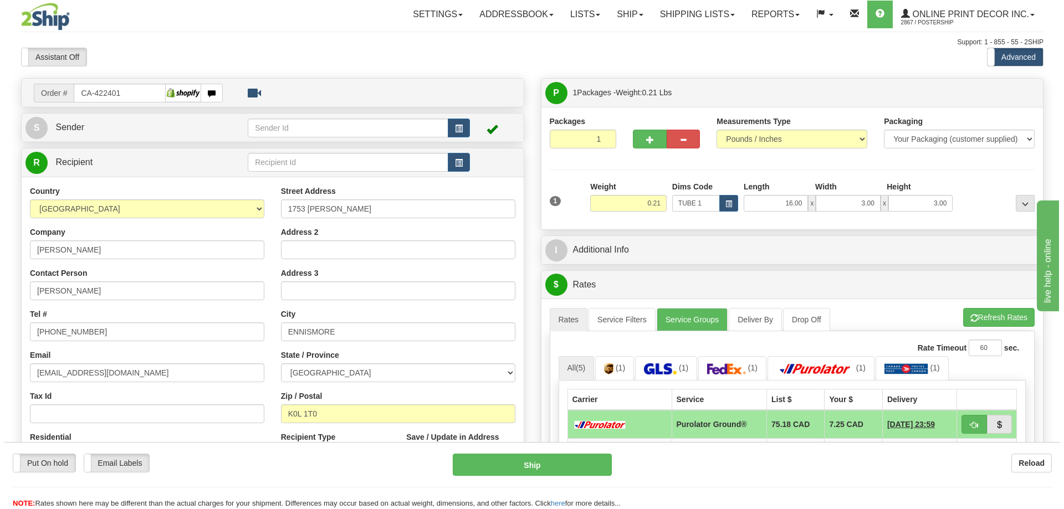
scroll to position [111, 0]
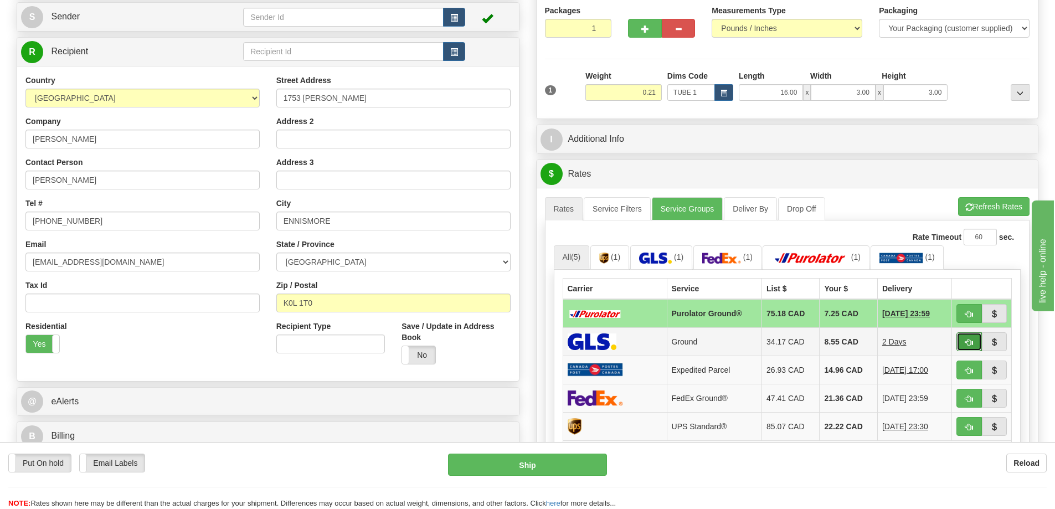
click at [965, 343] on button "button" at bounding box center [969, 341] width 25 height 19
type input "1"
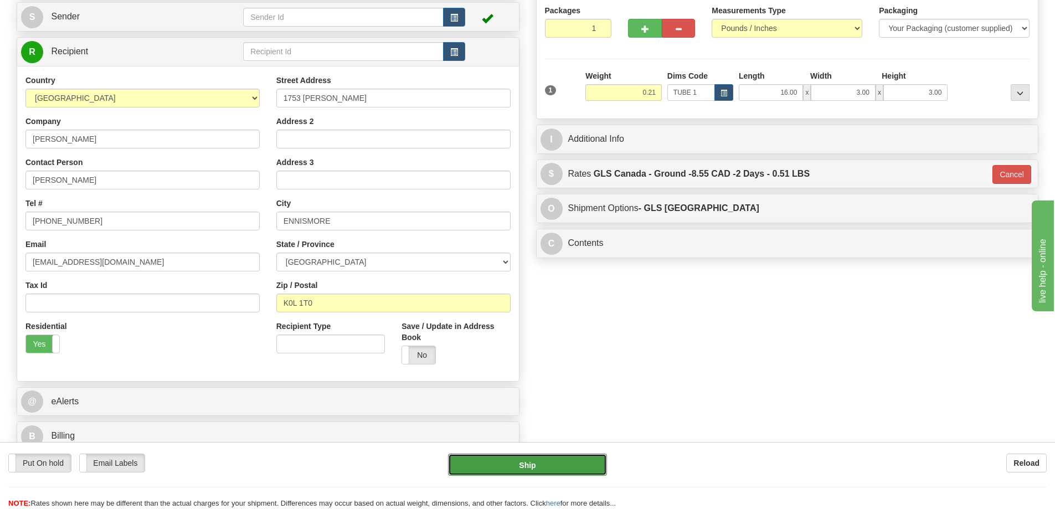
click at [556, 465] on button "Ship" at bounding box center [527, 465] width 159 height 22
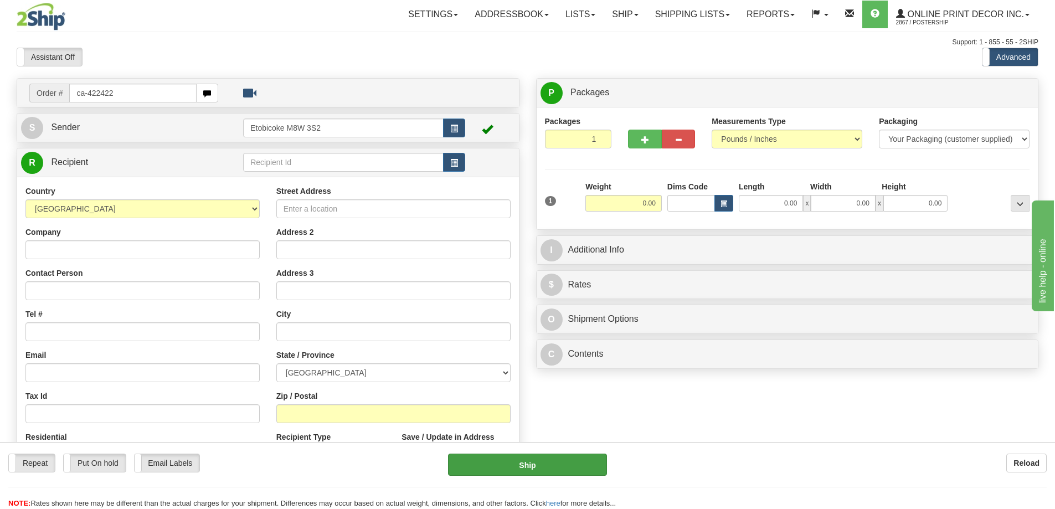
type input "ca-422422"
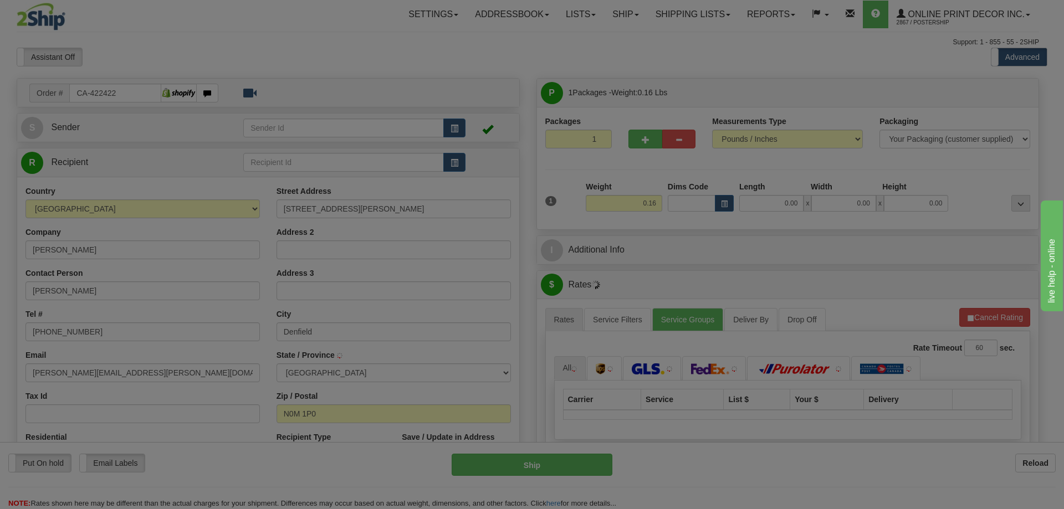
type input "DENFIELD"
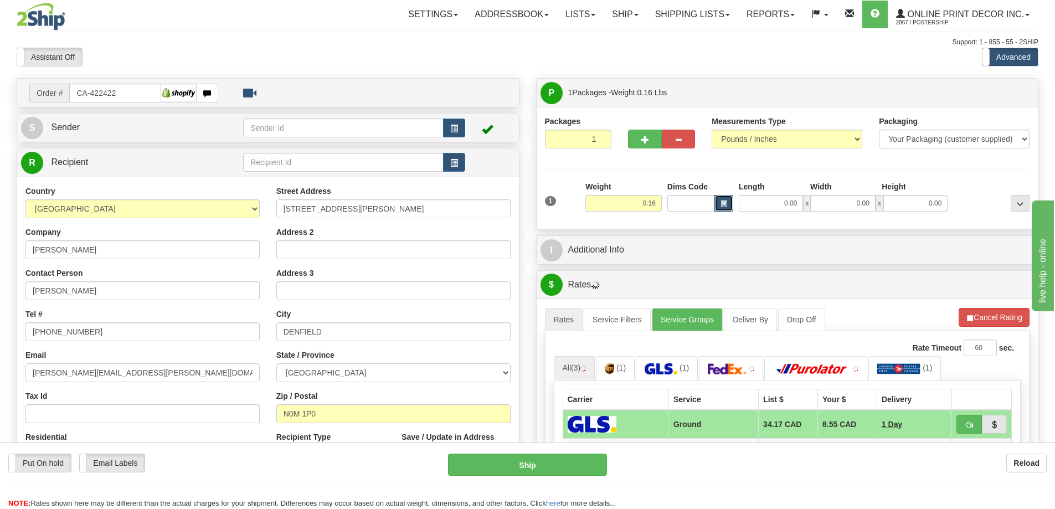
click at [722, 203] on span "button" at bounding box center [724, 204] width 7 height 6
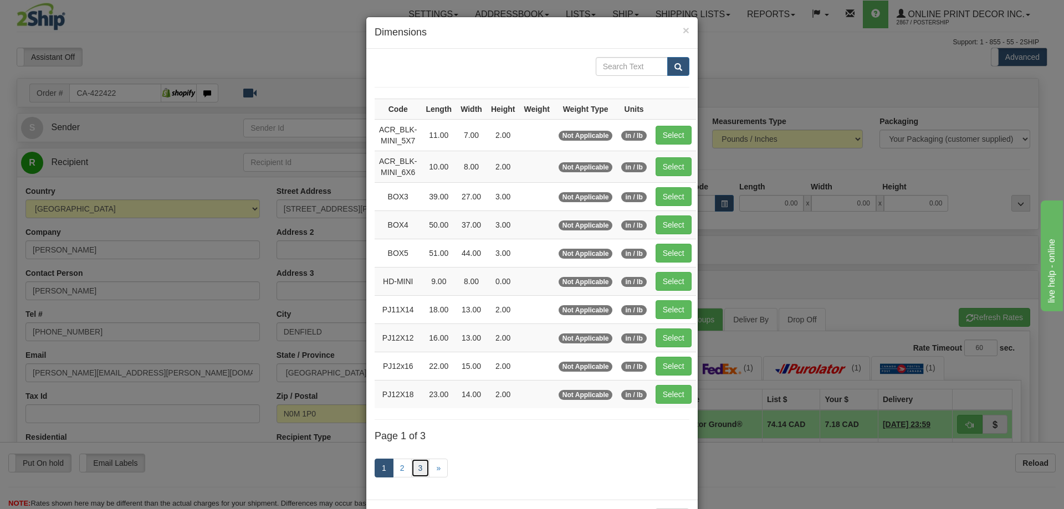
click at [416, 465] on link "3" at bounding box center [420, 468] width 19 height 19
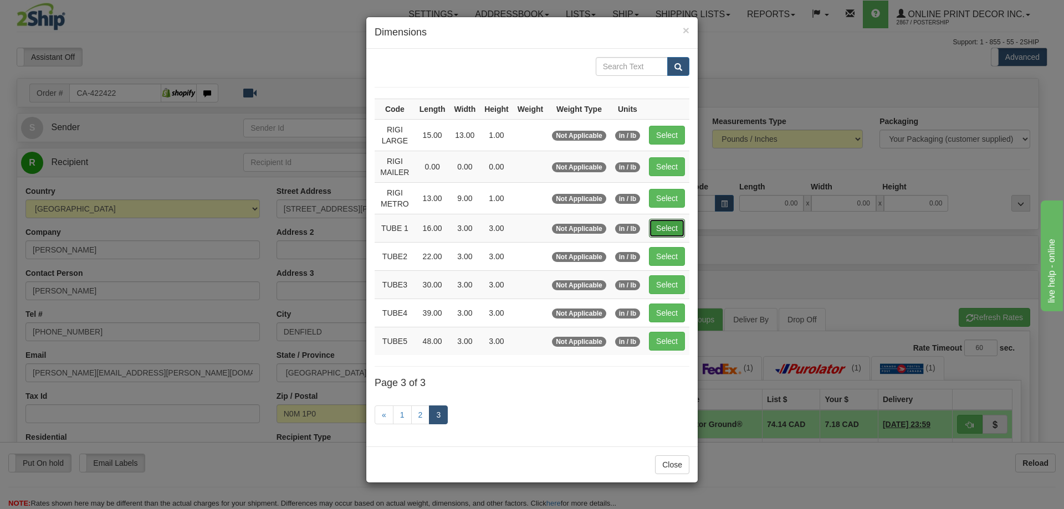
drag, startPoint x: 664, startPoint y: 222, endPoint x: 661, endPoint y: 233, distance: 12.0
click at [661, 230] on button "Select" at bounding box center [667, 228] width 36 height 19
type input "TUBE 1"
type input "16.00"
type input "3.00"
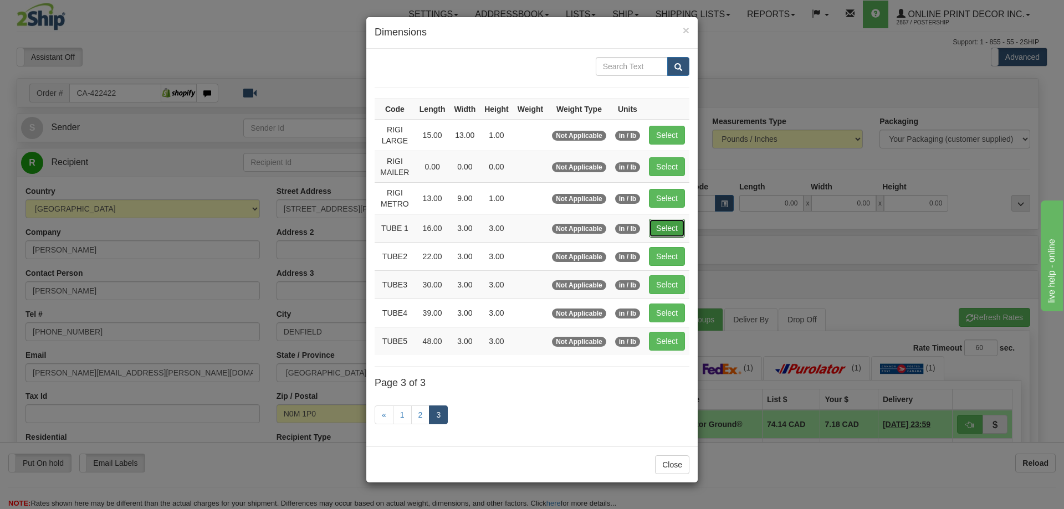
type input "3.00"
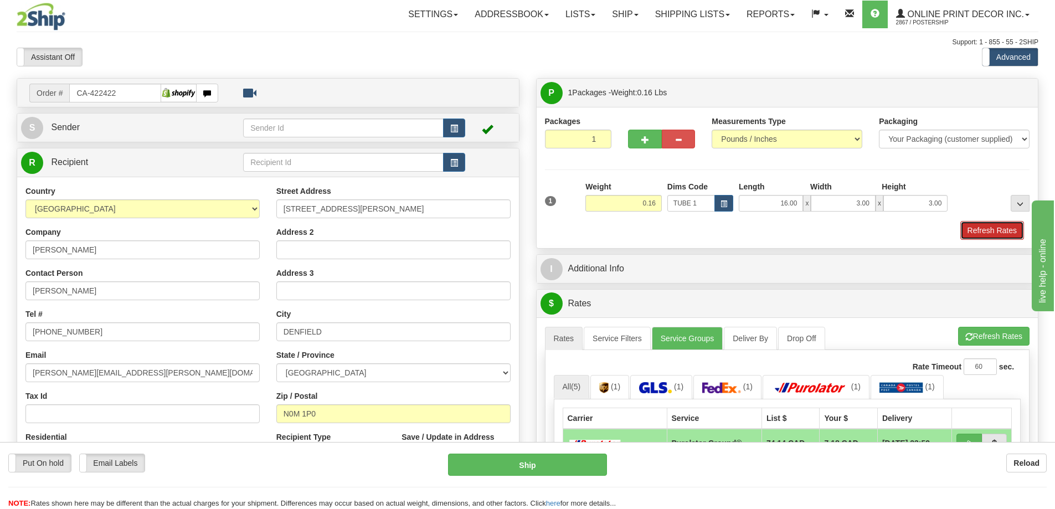
click at [991, 235] on button "Refresh Rates" at bounding box center [993, 230] width 64 height 19
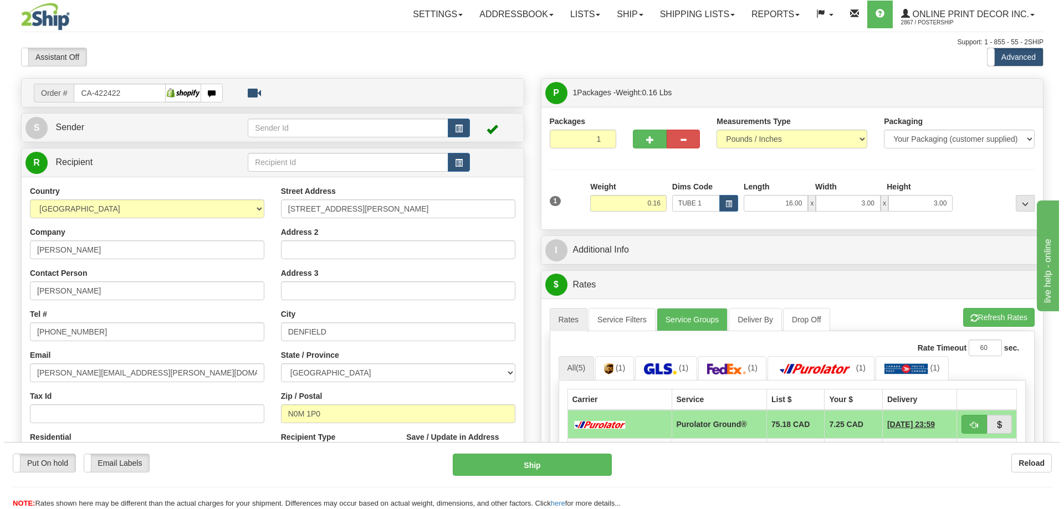
scroll to position [166, 0]
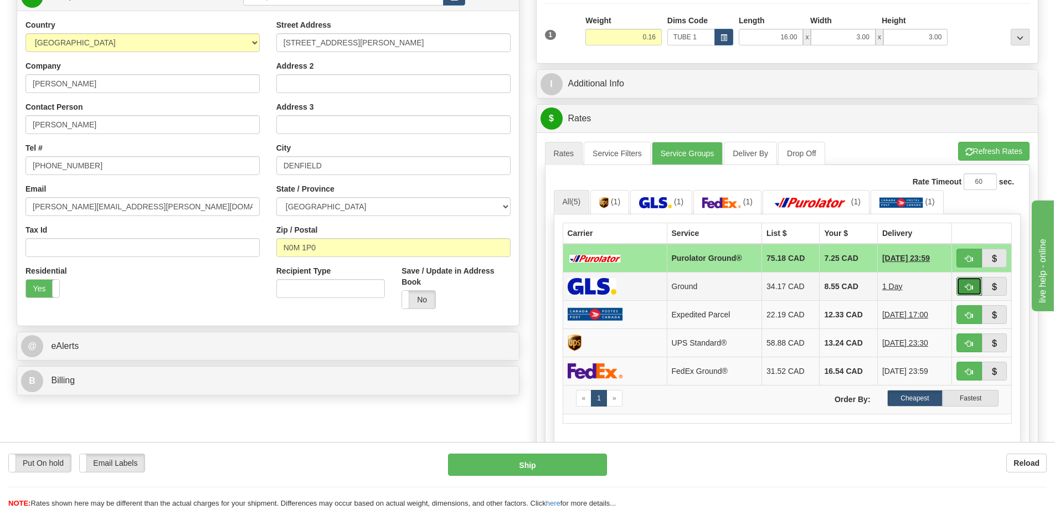
click at [969, 287] on span "button" at bounding box center [970, 287] width 8 height 7
type input "1"
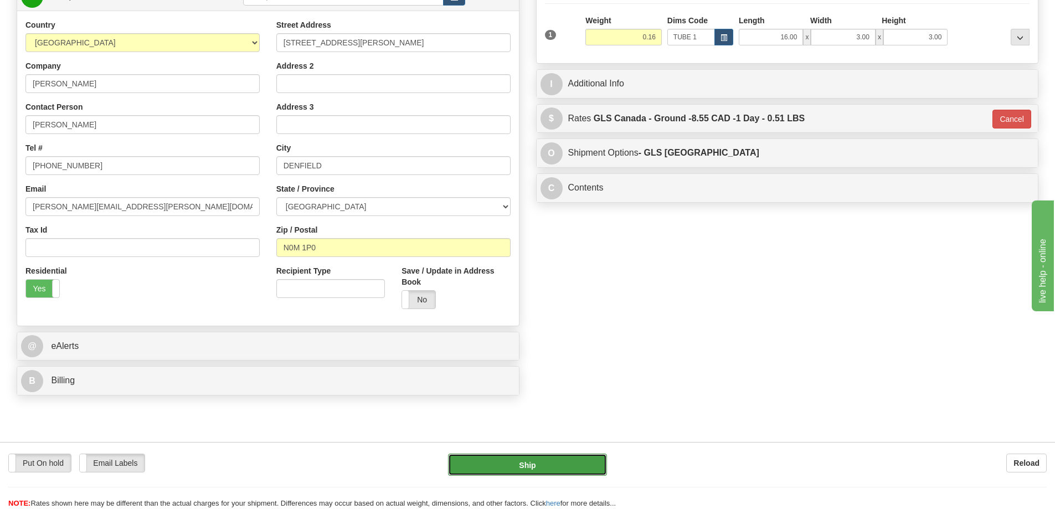
click at [588, 462] on button "Ship" at bounding box center [527, 465] width 159 height 22
